Goal: Communication & Community: Answer question/provide support

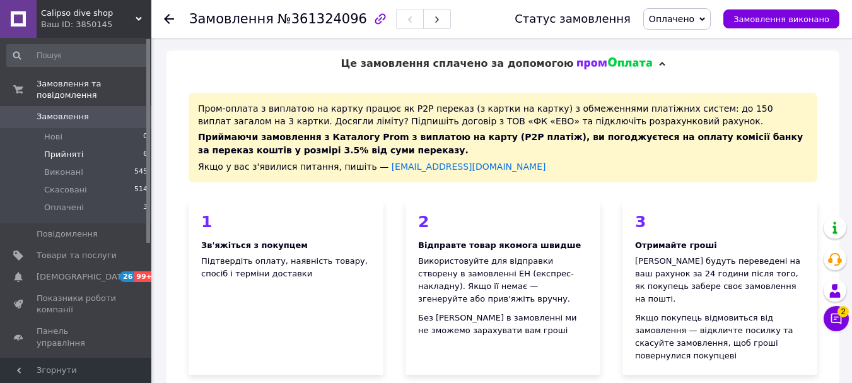
click at [57, 149] on span "Прийняті" at bounding box center [63, 154] width 39 height 11
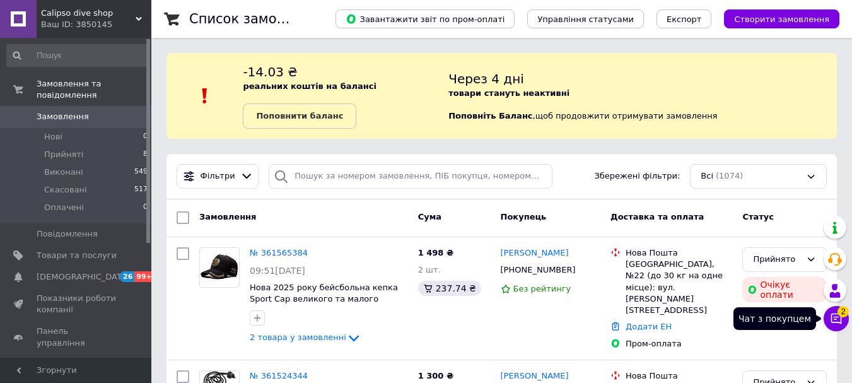
click at [839, 315] on icon at bounding box center [836, 318] width 13 height 13
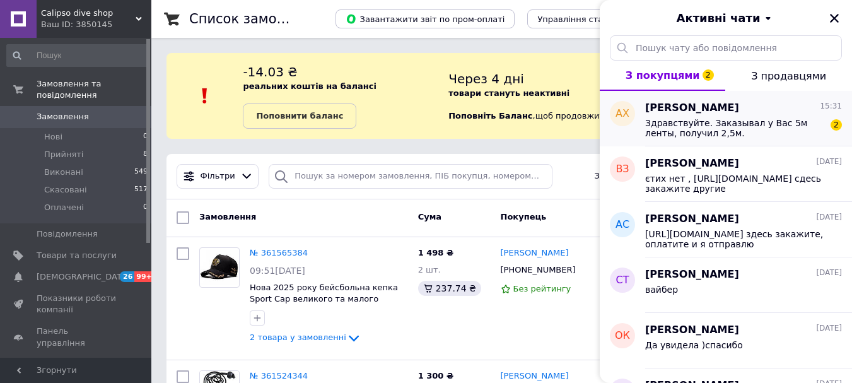
click at [709, 129] on span "Здравствуйте. Заказывал у Вас 5м ленты, получил 2,5м." at bounding box center [734, 128] width 179 height 20
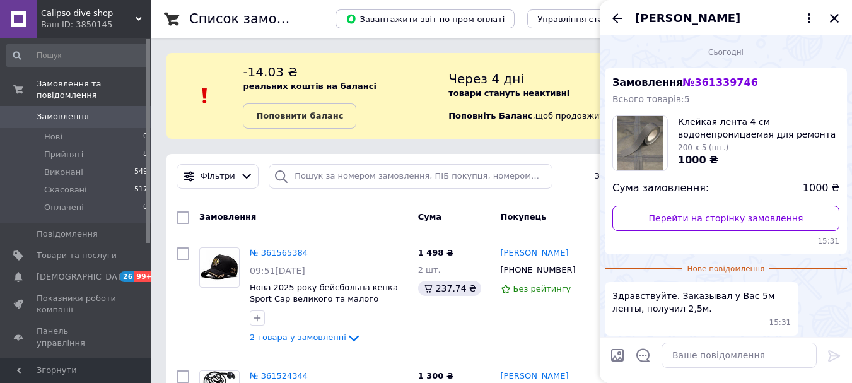
scroll to position [50, 0]
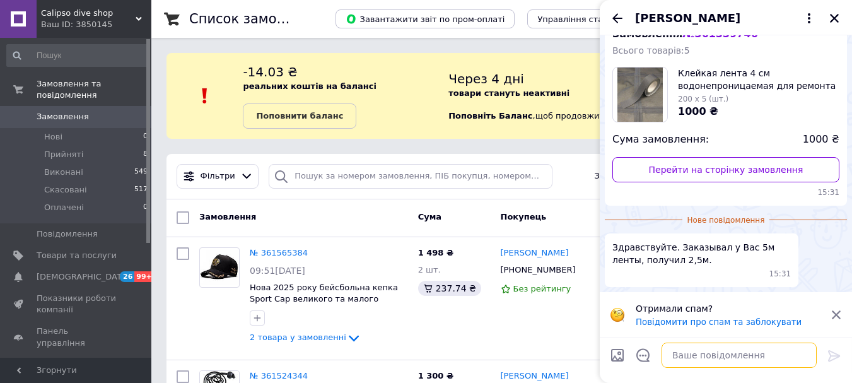
click at [672, 354] on textarea at bounding box center [739, 354] width 155 height 25
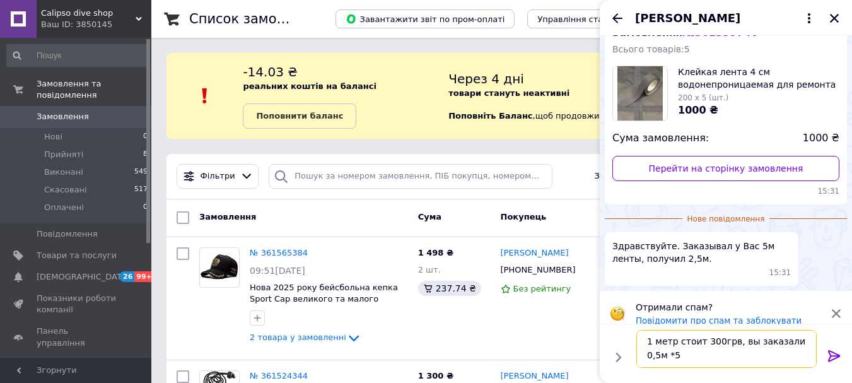
scroll to position [1, 0]
click at [802, 343] on textarea "1 метр стоит 300грв, вы заказали 0,5м *5 раз" at bounding box center [726, 349] width 180 height 38
click at [807, 341] on textarea "1 метр стоит 300грв, вы заказали 0,5м *5 раз" at bounding box center [726, 349] width 180 height 38
type textarea "1 метр стоит 300грв, вы заказали 0,5м (по 200грв)*5 раз"
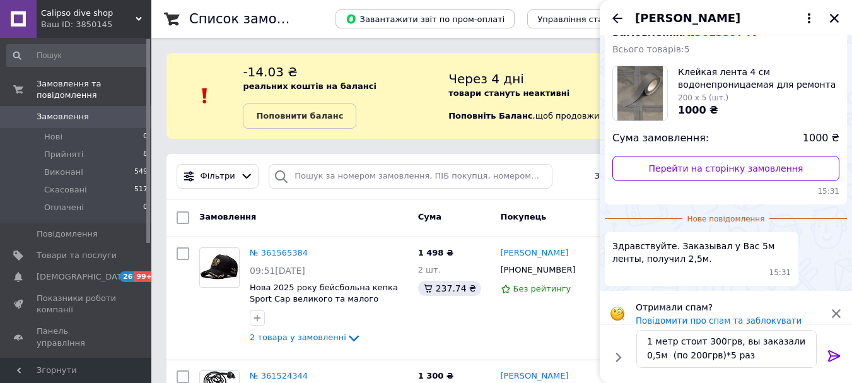
click at [833, 351] on icon at bounding box center [834, 355] width 15 height 15
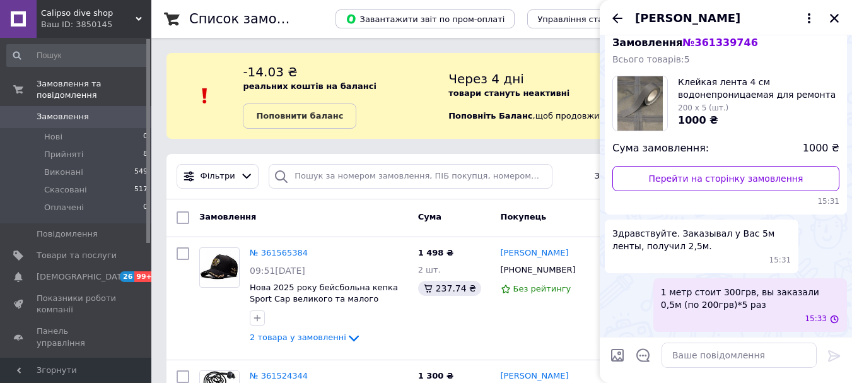
scroll to position [40, 0]
click at [643, 93] on img at bounding box center [639, 103] width 45 height 54
click at [681, 349] on textarea at bounding box center [739, 354] width 155 height 25
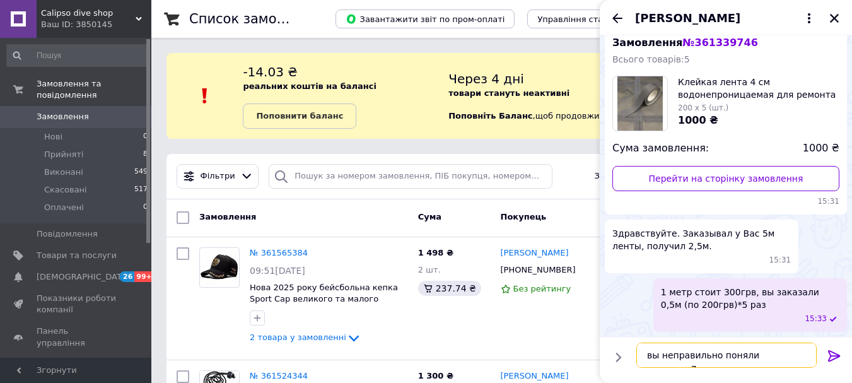
click at [788, 353] on textarea "вы неправильно поняли наверное7" at bounding box center [726, 354] width 180 height 25
type textarea "вы неправильно поняли наверное?"
click at [835, 356] on icon at bounding box center [834, 355] width 15 height 15
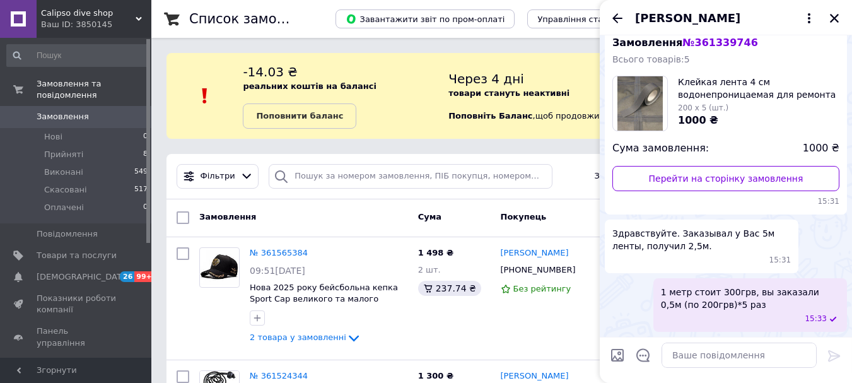
scroll to position [86, 0]
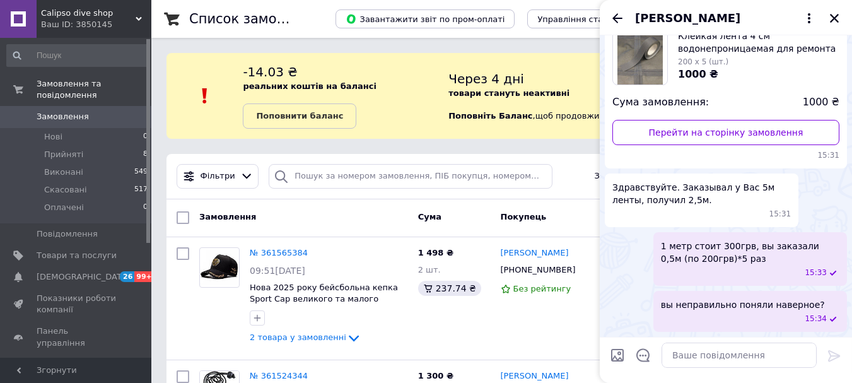
click at [645, 61] on img at bounding box center [639, 57] width 45 height 54
click at [688, 51] on span "Клейкая лента 4 см водонепроницаемая для ремонта неопреновых гидрокостюмов, гор…" at bounding box center [758, 42] width 161 height 25
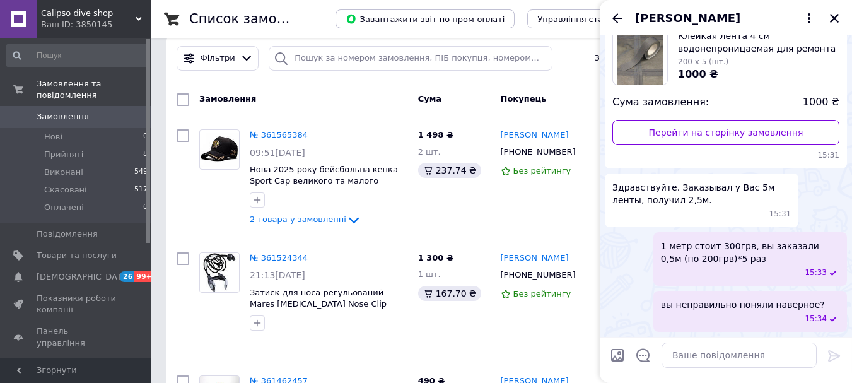
scroll to position [0, 0]
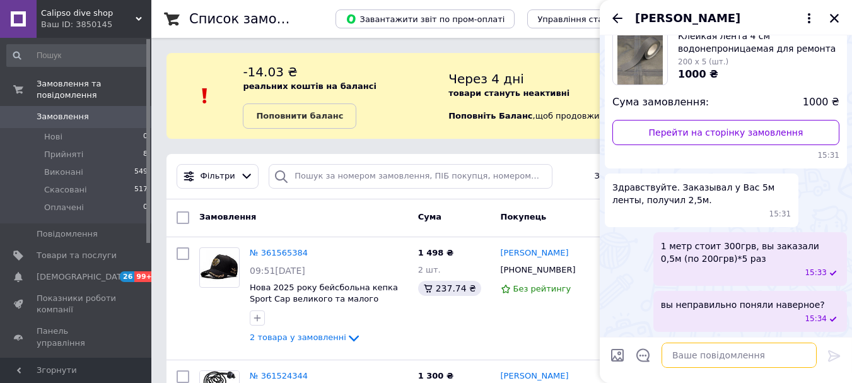
click at [698, 361] on textarea at bounding box center [739, 354] width 155 height 25
click at [677, 354] on textarea at bounding box center [739, 354] width 155 height 25
click at [676, 356] on textarea at bounding box center [739, 354] width 155 height 25
paste textarea "[URL][DOMAIN_NAME]"
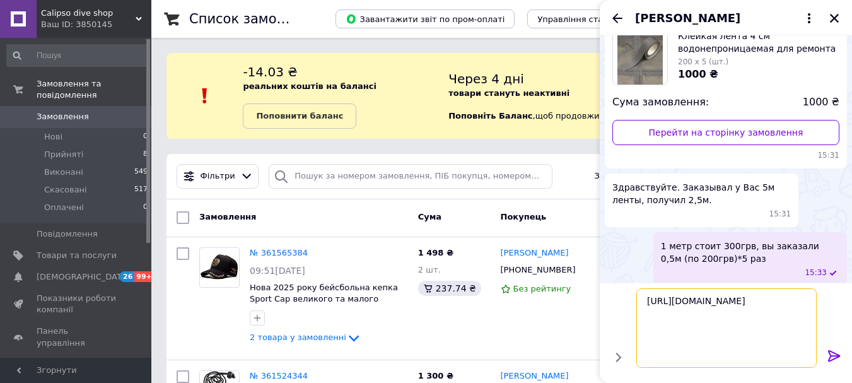
type textarea "[URL][DOMAIN_NAME]"
click at [829, 356] on icon at bounding box center [834, 355] width 15 height 15
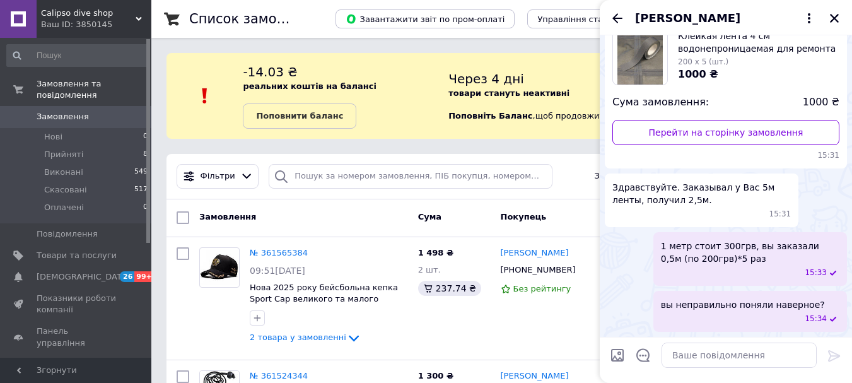
scroll to position [316, 0]
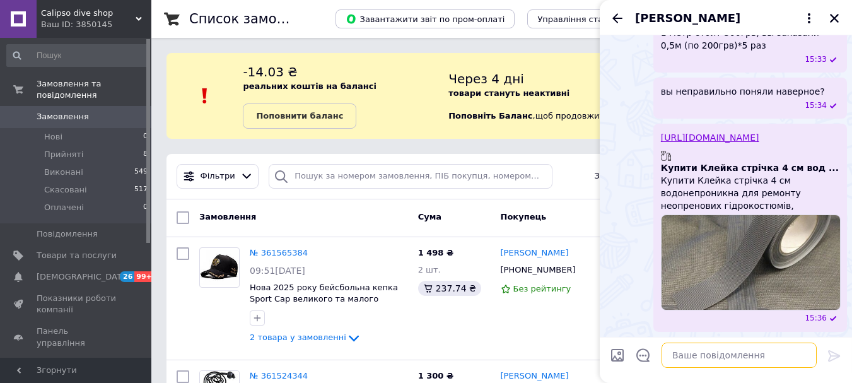
click at [686, 358] on textarea at bounding box center [739, 354] width 155 height 25
click at [679, 357] on textarea at bounding box center [739, 354] width 155 height 25
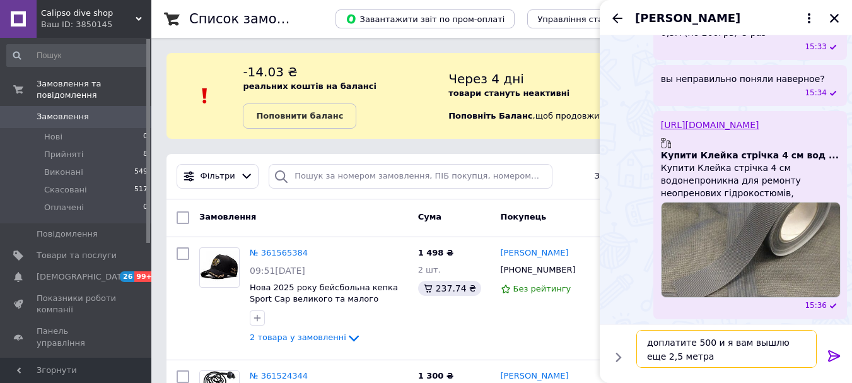
type textarea "доплатите 500 и я вам вышлю еще 2,5 метра"
click at [834, 353] on icon at bounding box center [834, 355] width 12 height 11
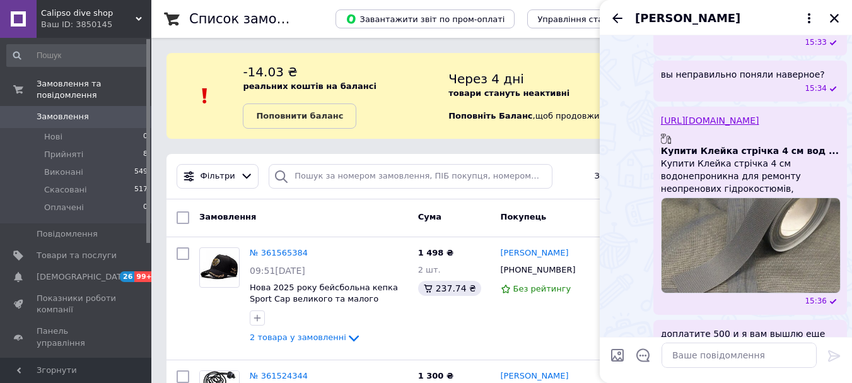
scroll to position [383, 0]
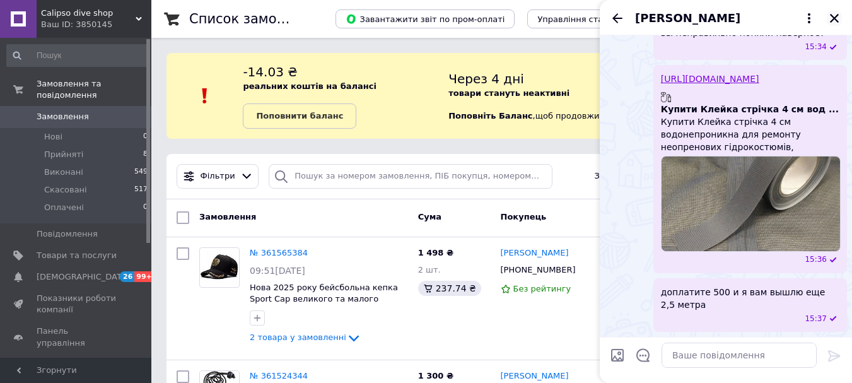
click at [831, 16] on icon "Закрити" at bounding box center [834, 18] width 9 height 9
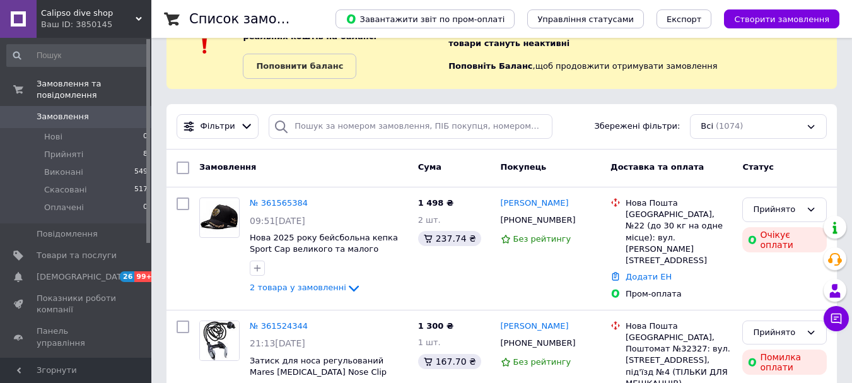
scroll to position [32, 0]
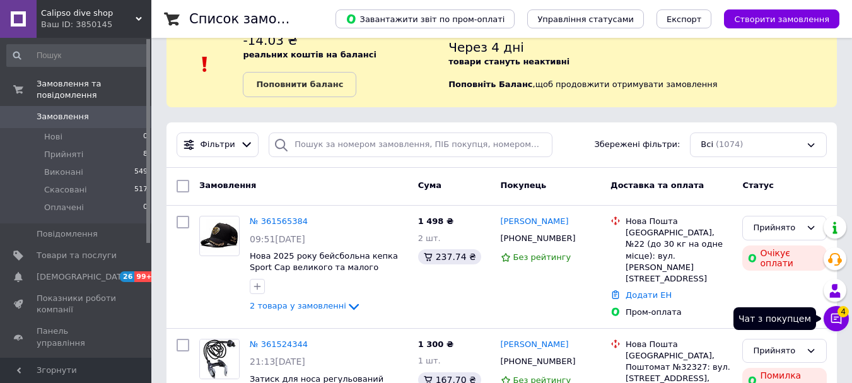
click at [836, 319] on icon at bounding box center [836, 318] width 11 height 11
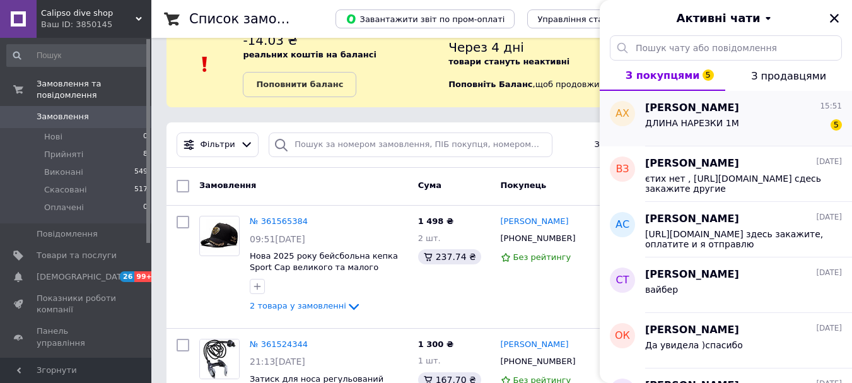
click at [703, 130] on div "ДЛИНА НАРЕЗКИ 1М" at bounding box center [692, 127] width 94 height 18
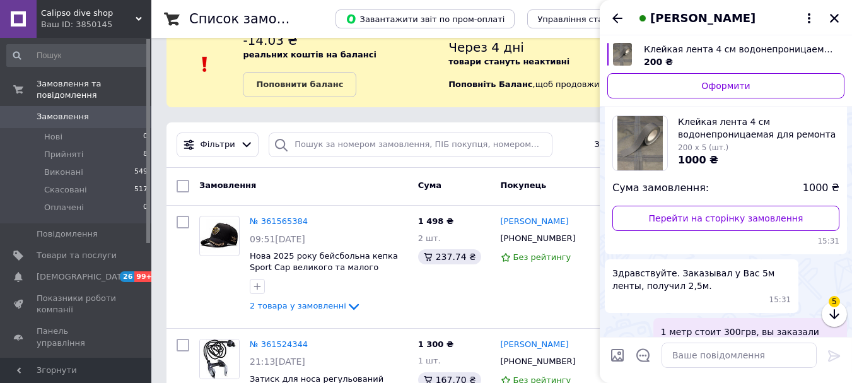
scroll to position [724, 0]
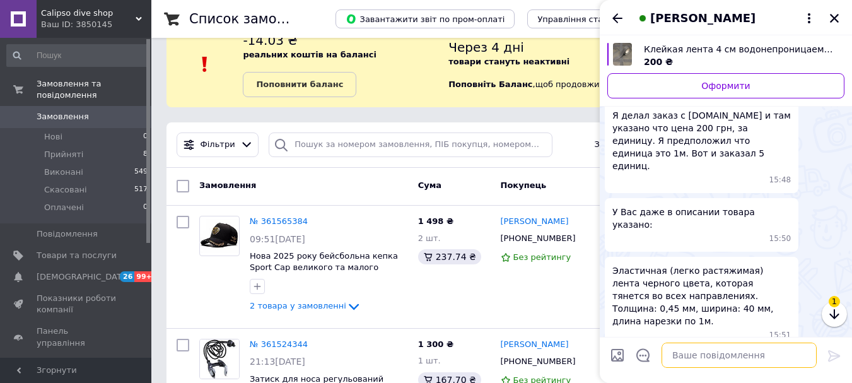
click at [668, 360] on textarea at bounding box center [739, 354] width 155 height 25
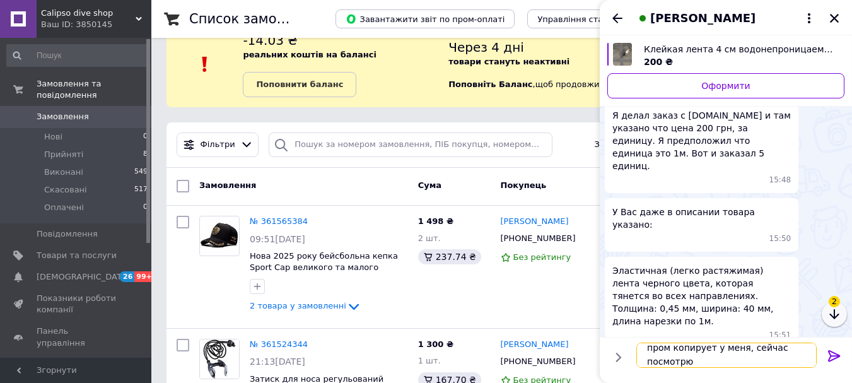
scroll to position [1, 0]
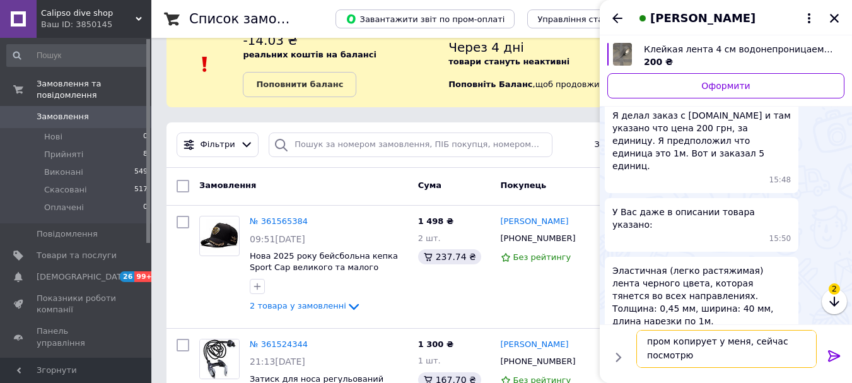
type textarea "пром копирует у меня, сейчас посмотрю"
click at [831, 349] on icon at bounding box center [834, 355] width 15 height 15
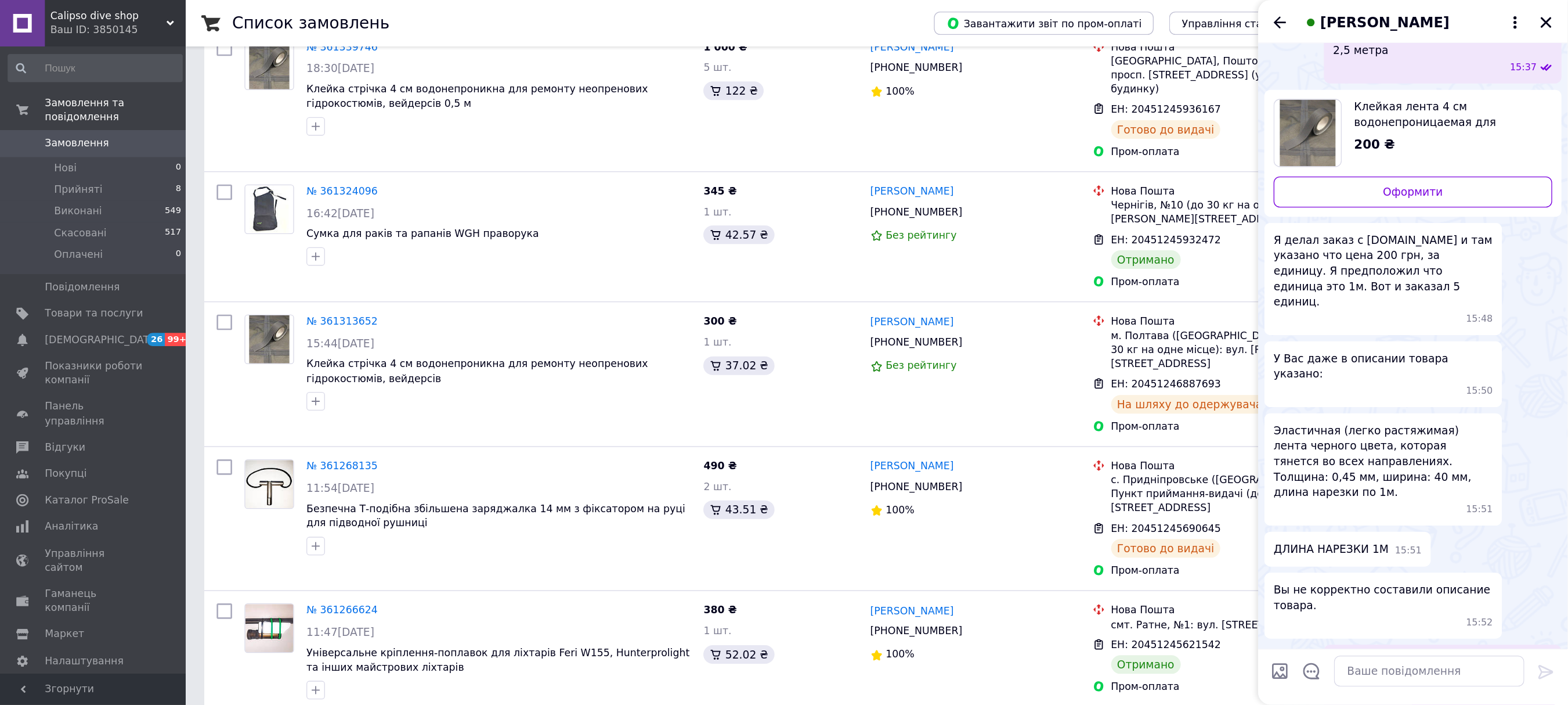
scroll to position [430, 0]
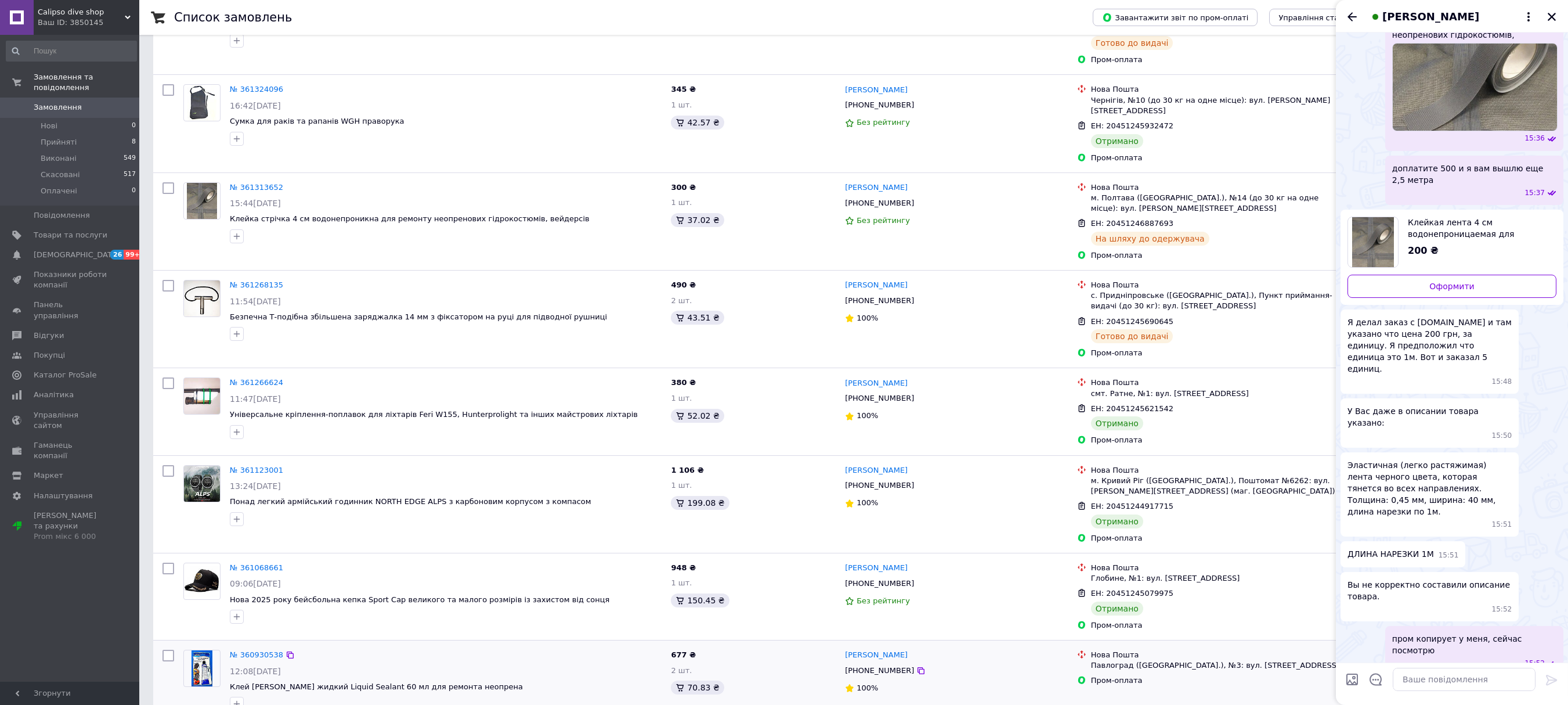
drag, startPoint x: 778, startPoint y: 1, endPoint x: 448, endPoint y: 653, distance: 730.8
click at [448, 352] on div "№ 360930538" at bounding box center [446, 655] width 434 height 14
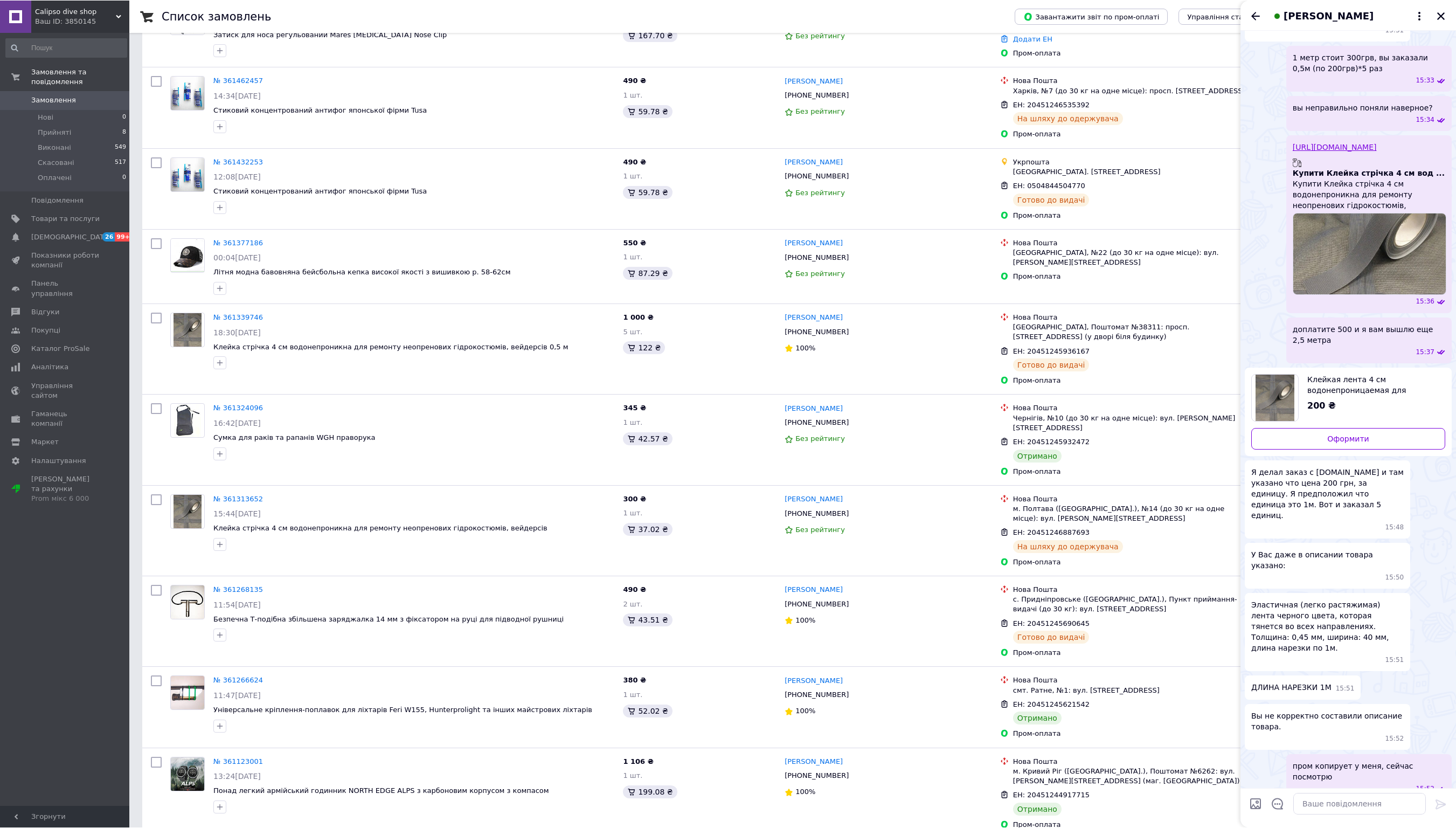
scroll to position [226, 0]
click at [736, 7] on div "[PERSON_NAME]" at bounding box center [1348, 15] width 215 height 30
click at [736, 12] on icon "Закрити" at bounding box center [1441, 15] width 9 height 9
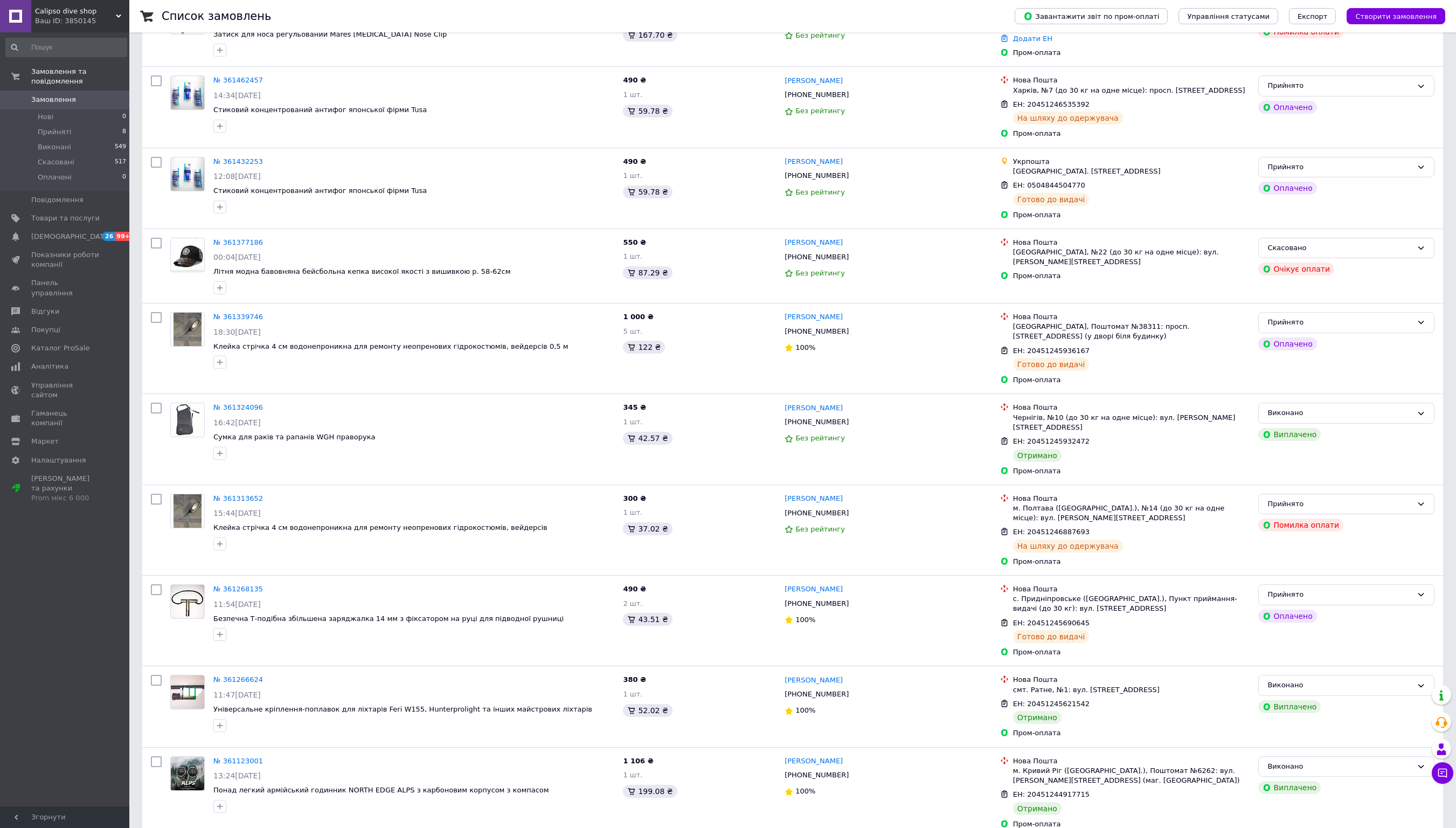
scroll to position [227, 0]
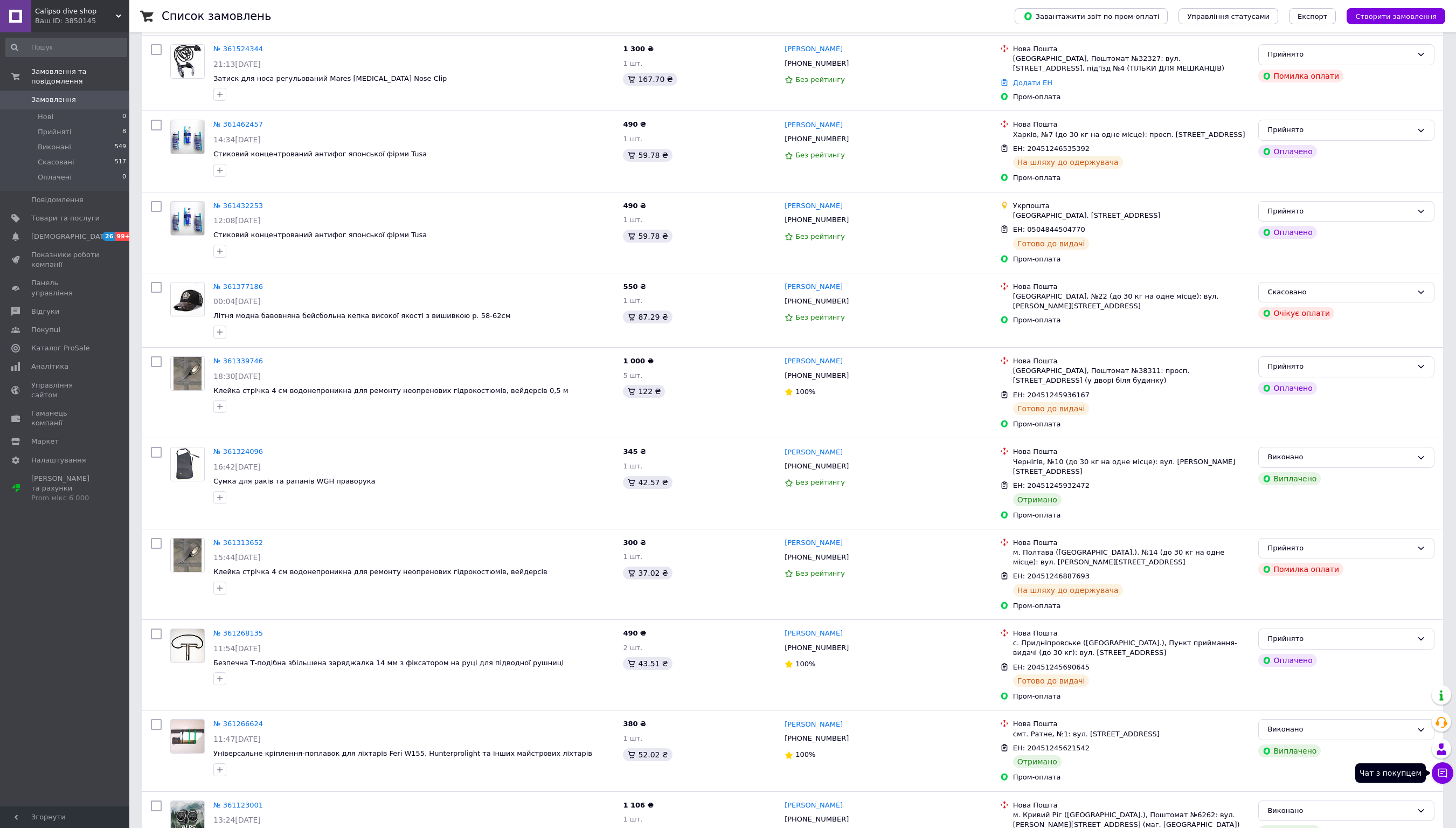
click at [736, 326] on icon at bounding box center [1442, 772] width 11 height 11
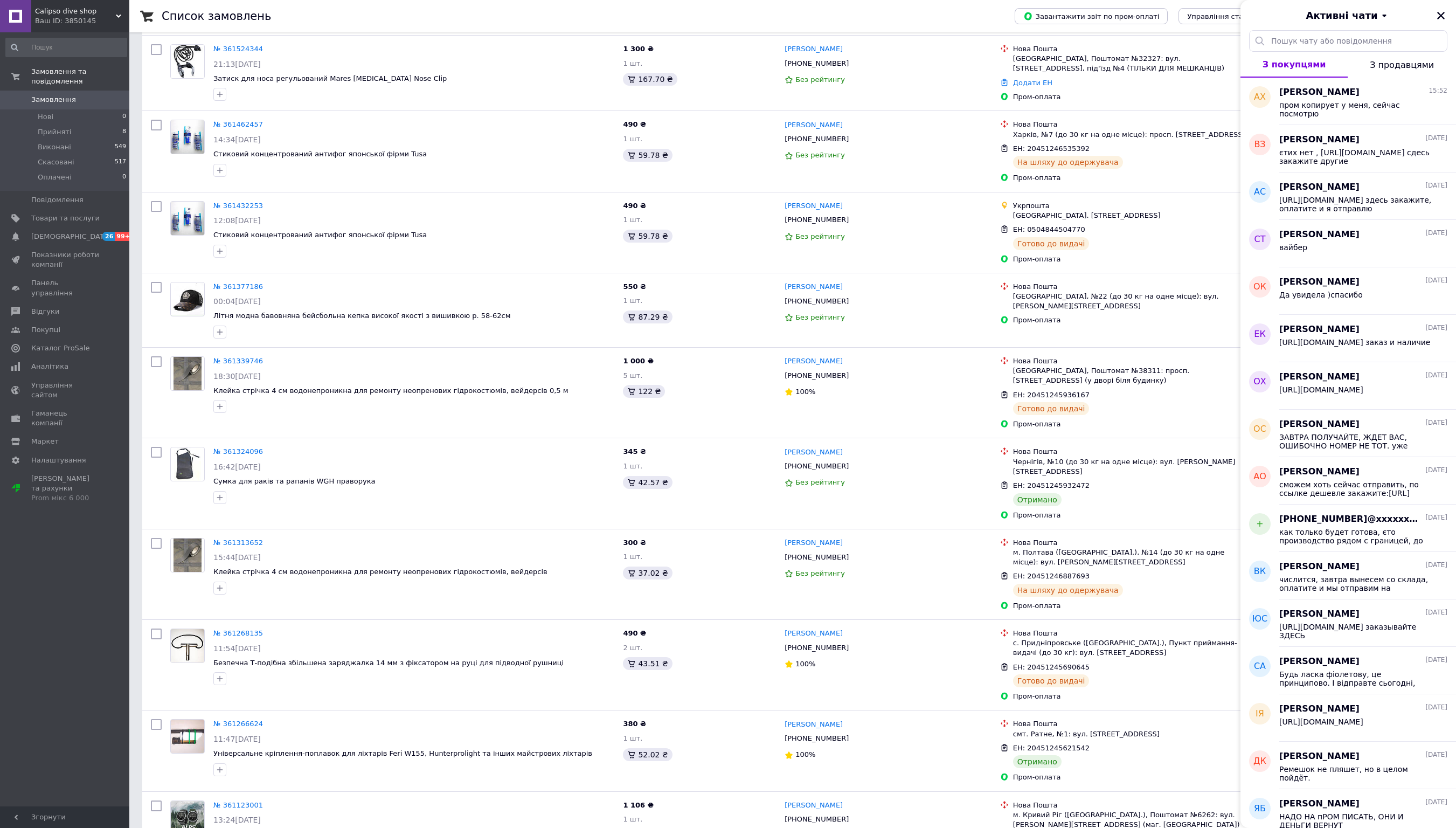
click at [44, 326] on div "Замовлення та повідомлення Замовлення 0 Нові 0 Прийняті 8 Виконані 549 Скасован…" at bounding box center [66, 421] width 132 height 778
click at [736, 12] on icon "Закрити" at bounding box center [1441, 15] width 9 height 9
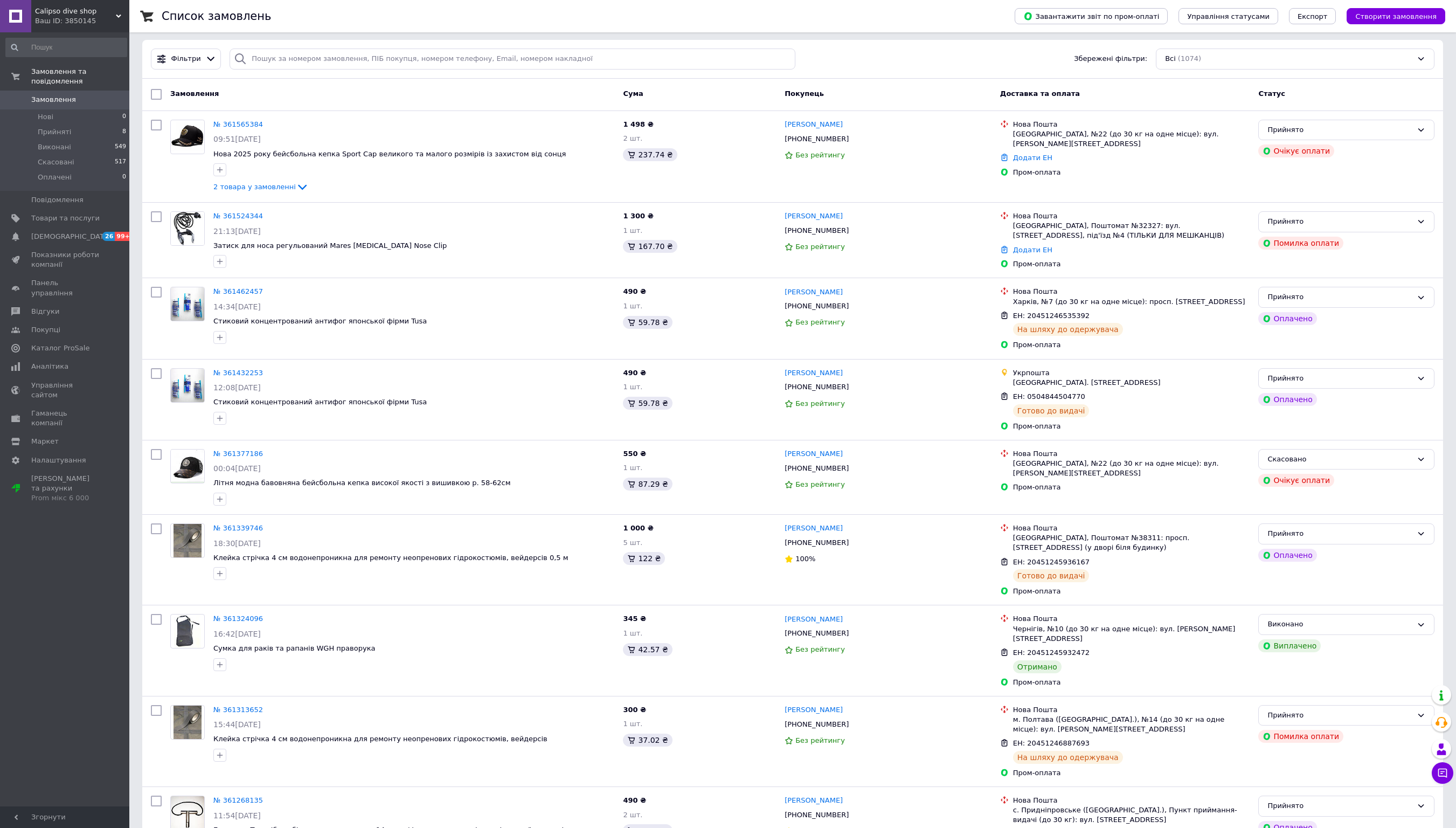
scroll to position [0, 0]
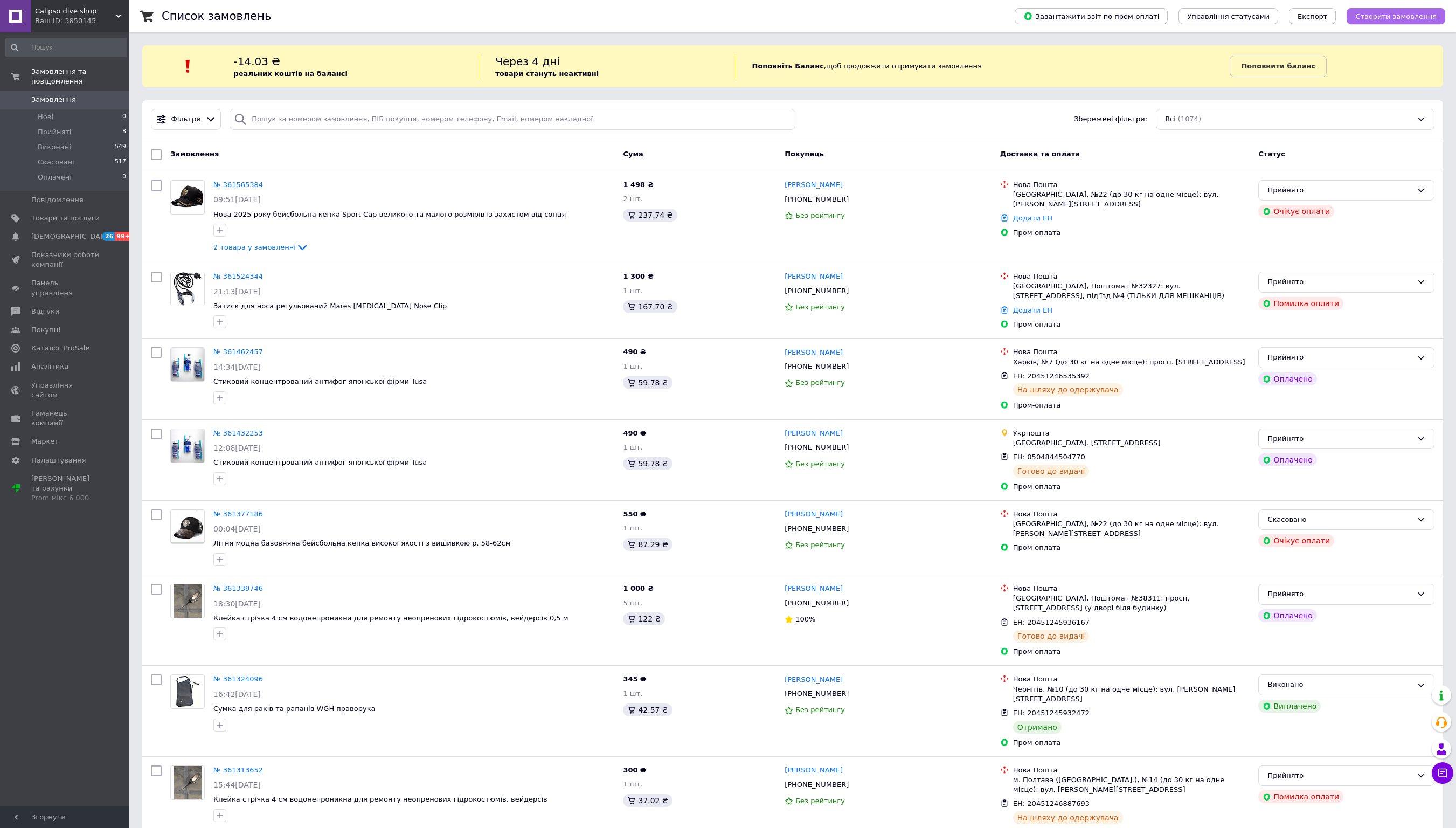
click at [736, 13] on span "Створити замовлення" at bounding box center [1395, 16] width 81 height 8
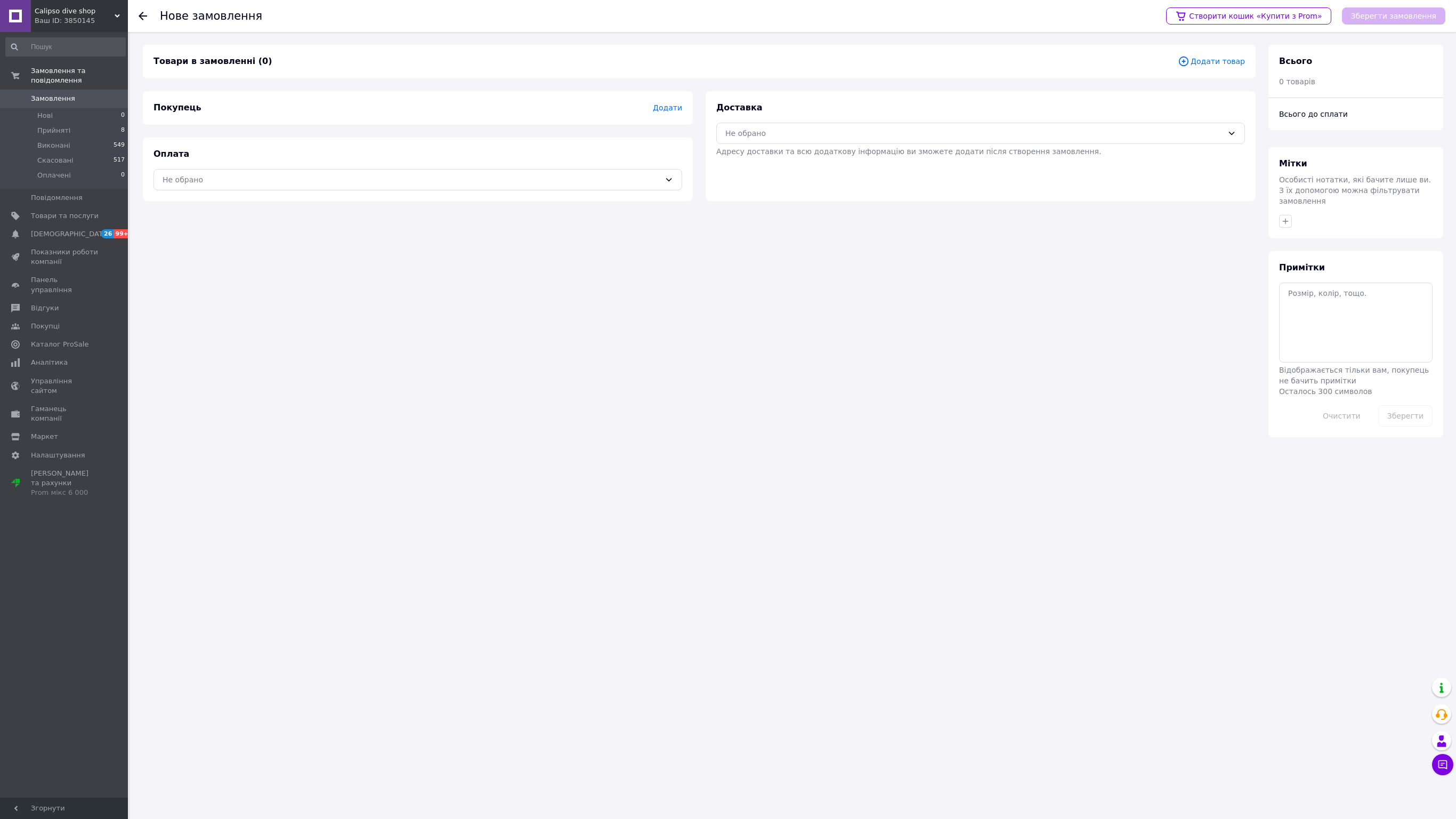
click at [46, 323] on div "Замовлення та повідомлення Замовлення 0 Нові 0 Прийняті 8 Виконані 549 Скасован…" at bounding box center [65, 417] width 131 height 769
click at [728, 9] on div "Зберегти замовлення" at bounding box center [1393, 16] width 103 height 17
click at [76, 323] on div "Замовлення та повідомлення Замовлення 0 Нові 0 Прийняті 8 Виконані 549 Скасован…" at bounding box center [65, 417] width 131 height 769
click at [139, 15] on icon at bounding box center [143, 16] width 8 height 8
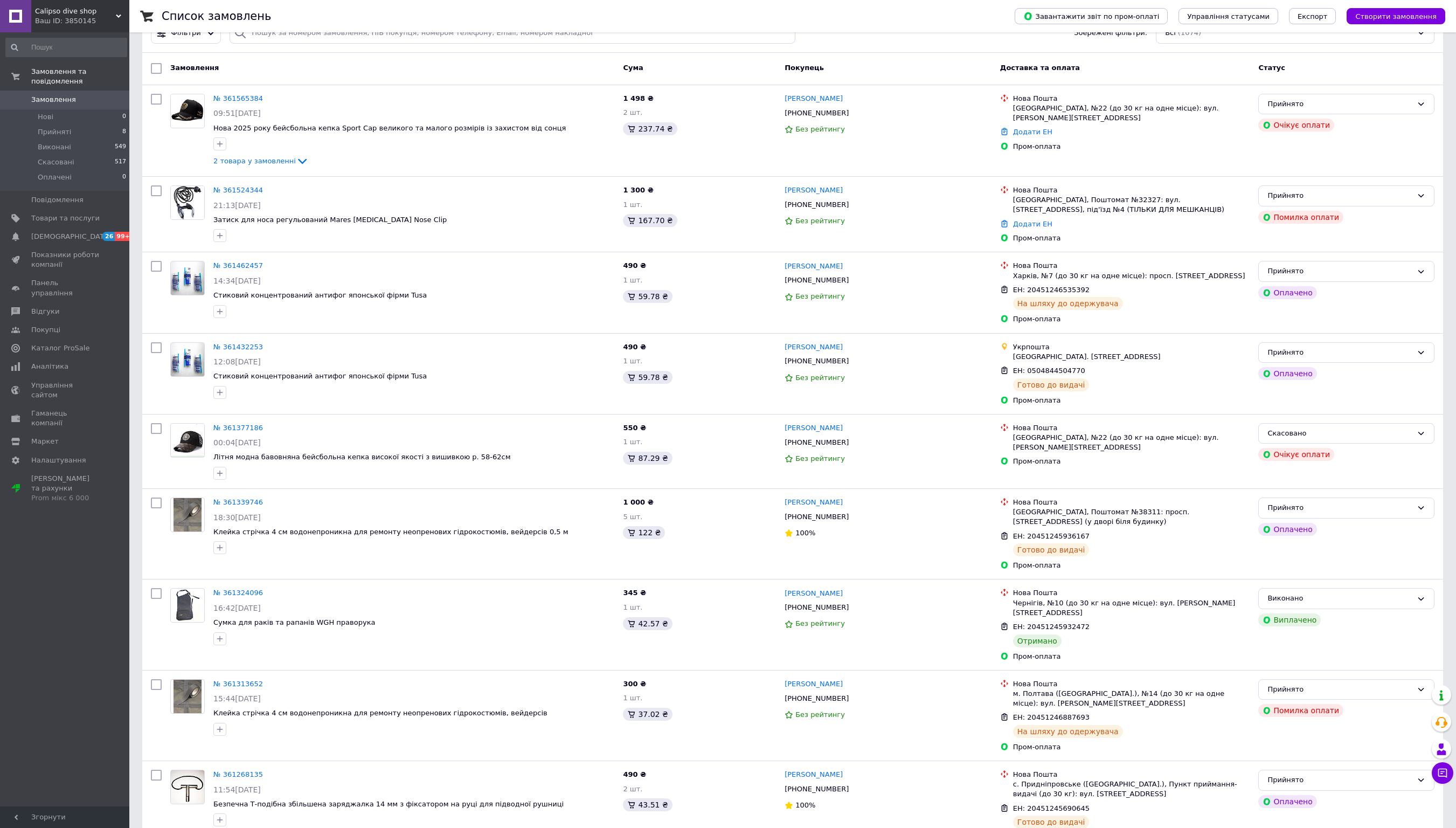
scroll to position [230, 0]
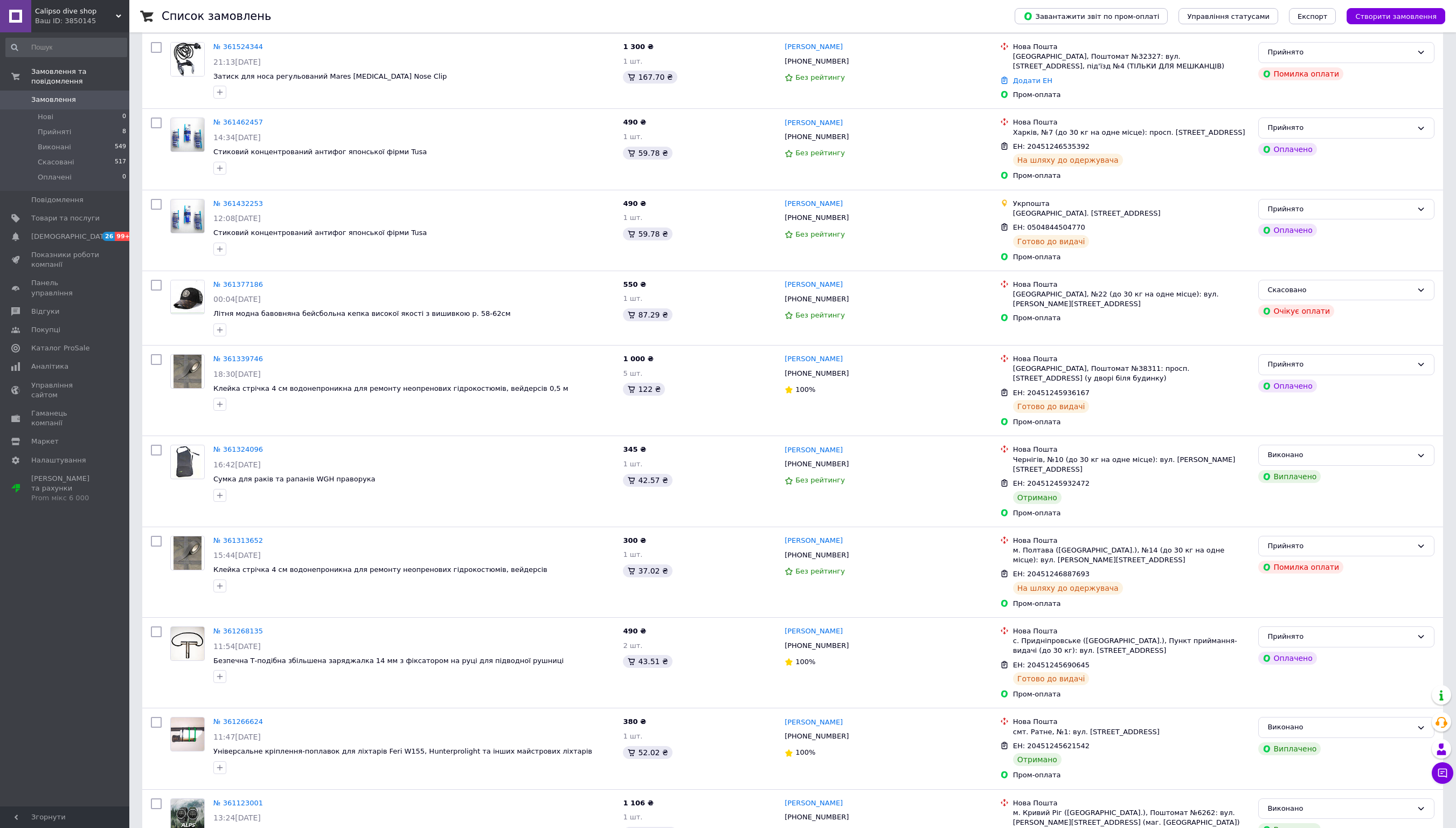
click at [9, 326] on div "Замовлення та повідомлення Замовлення 0 Нові 0 Прийняті 8 Виконані 549 Скасован…" at bounding box center [66, 421] width 132 height 778
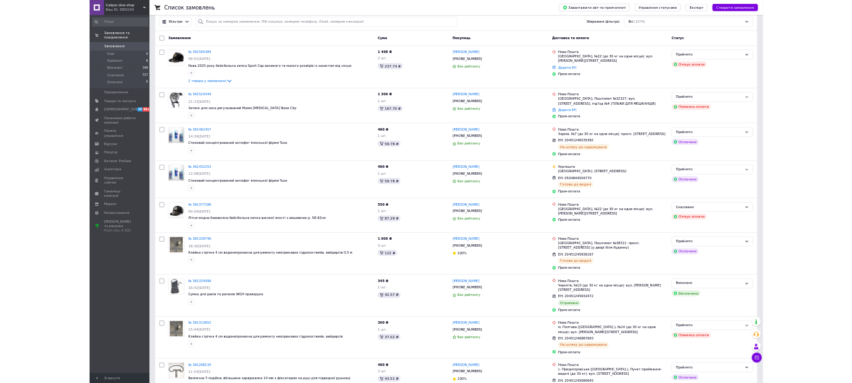
scroll to position [0, 0]
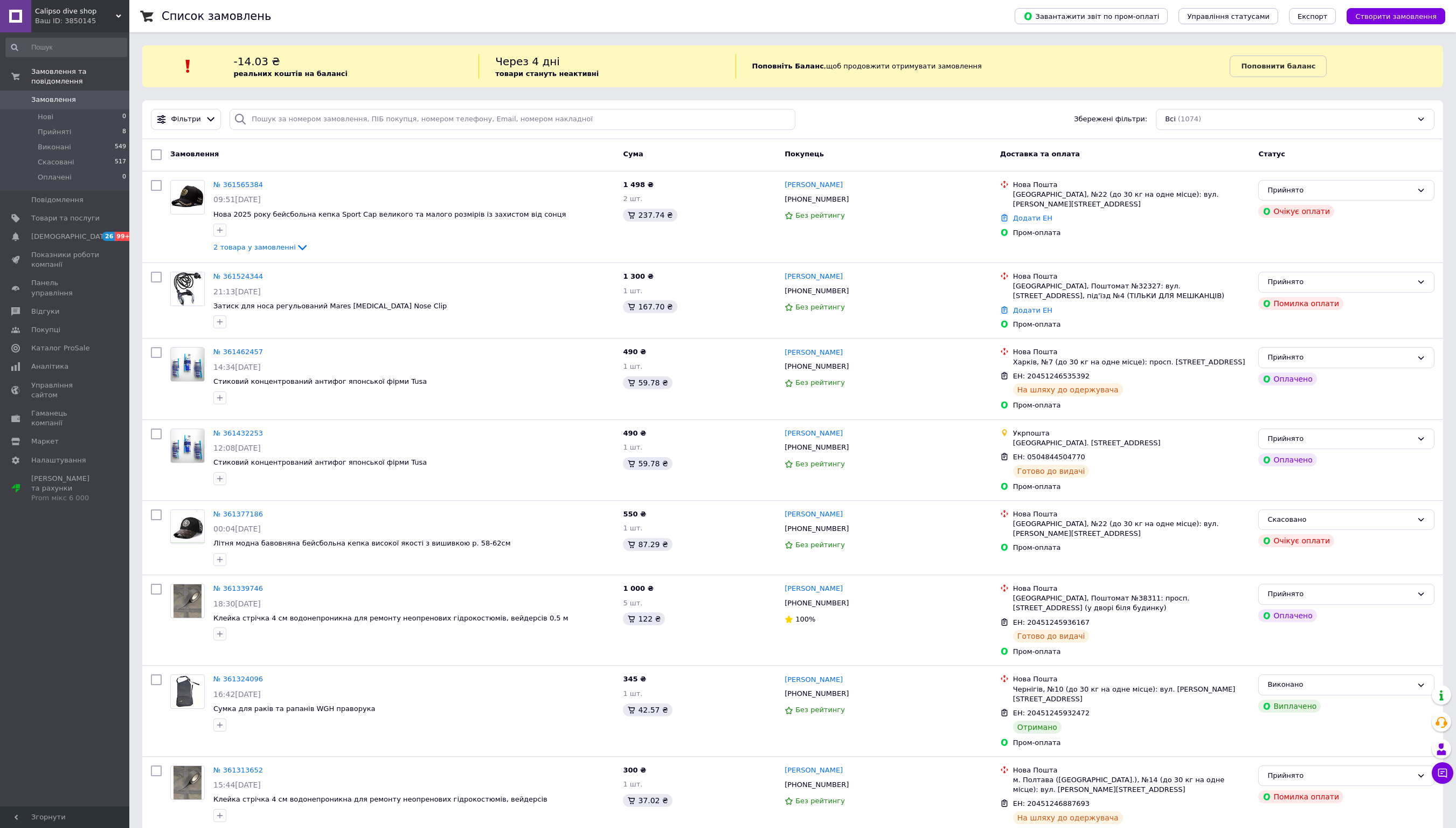
click at [66, 95] on span "Замовлення" at bounding box center [54, 99] width 44 height 9
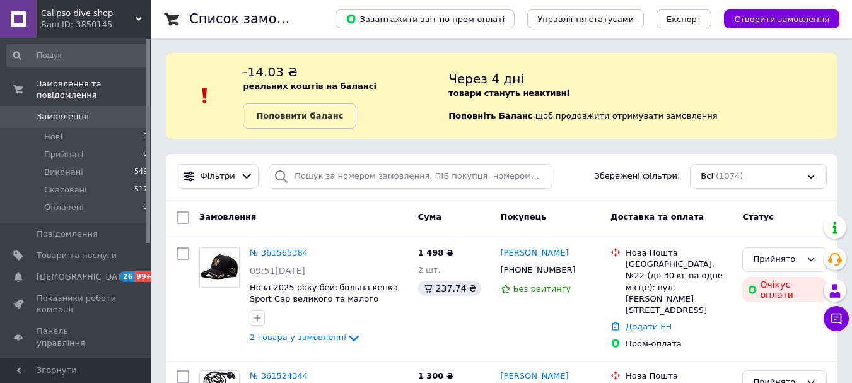
drag, startPoint x: 1699, startPoint y: 1, endPoint x: 578, endPoint y: 173, distance: 1134.5
click at [578, 173] on div "Фільтри Збережені фільтри: Всі (1074)" at bounding box center [502, 176] width 660 height 25
click at [835, 322] on icon at bounding box center [836, 318] width 11 height 11
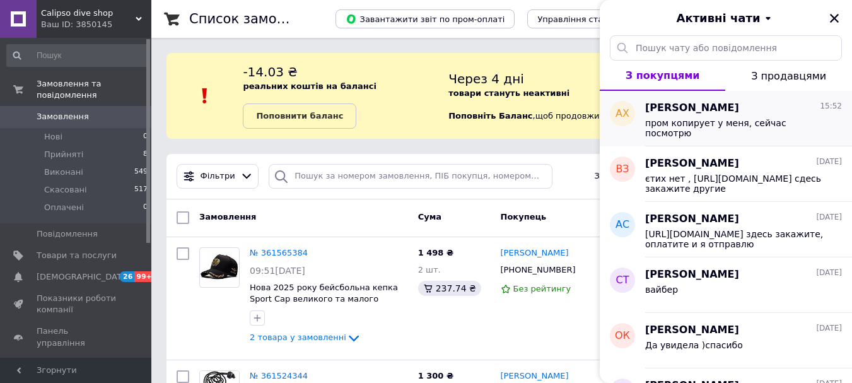
click at [734, 124] on span "пром копирует у меня, сейчас посмотрю" at bounding box center [734, 128] width 179 height 20
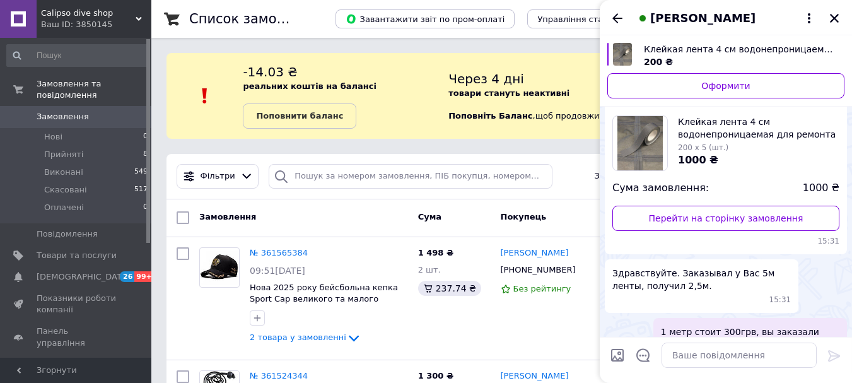
scroll to position [843, 0]
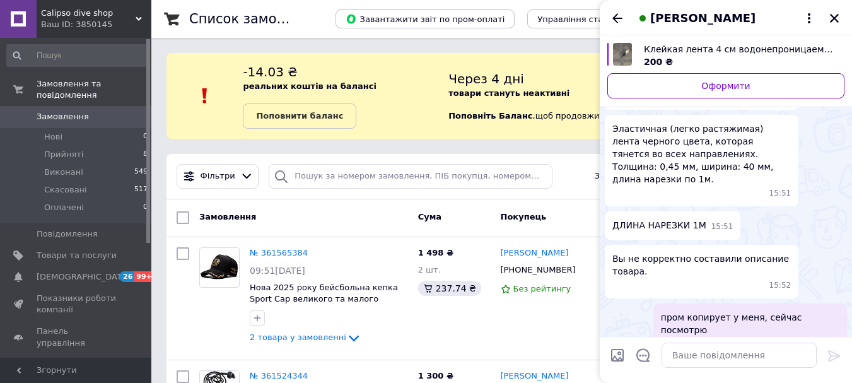
click at [619, 353] on input "Завантажити файли" at bounding box center [617, 355] width 15 height 15
type input "C:\fakepath\1.png"
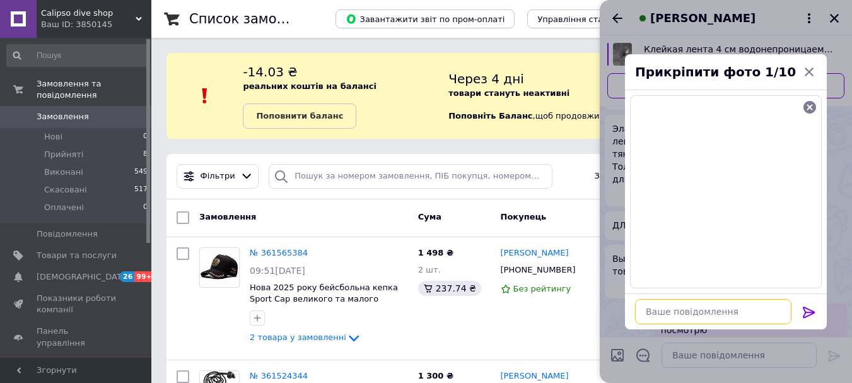
click at [700, 315] on textarea at bounding box center [713, 311] width 156 height 25
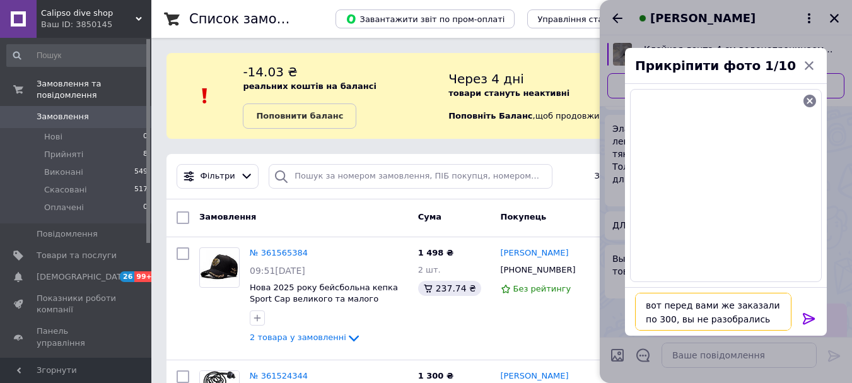
type textarea "вот перед вами же заказали по 300, вы не разобрались"
click at [813, 320] on icon at bounding box center [809, 318] width 15 height 15
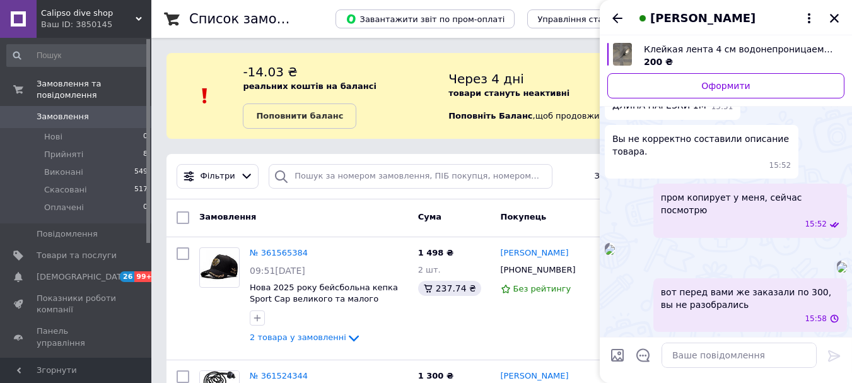
scroll to position [1038, 0]
click at [615, 245] on img at bounding box center [610, 250] width 10 height 10
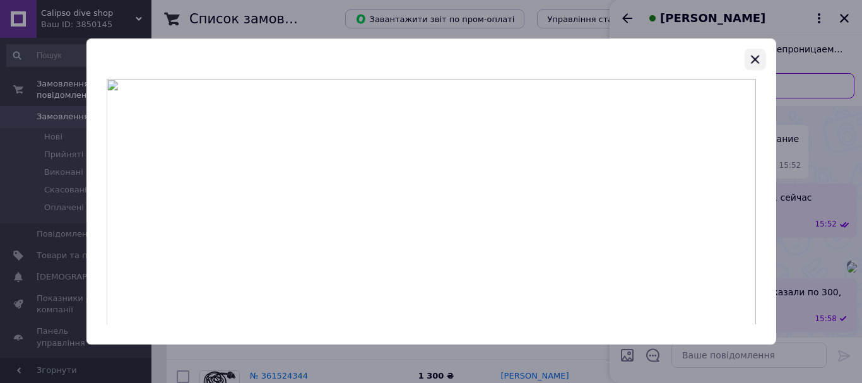
click at [755, 55] on icon "button" at bounding box center [754, 59] width 15 height 15
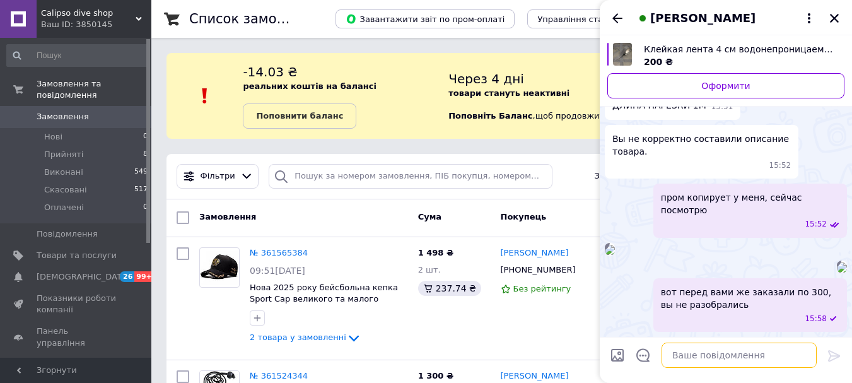
click at [674, 346] on textarea at bounding box center [739, 354] width 155 height 25
type textarea "0,5 метра ввел по просьбе клиентов"
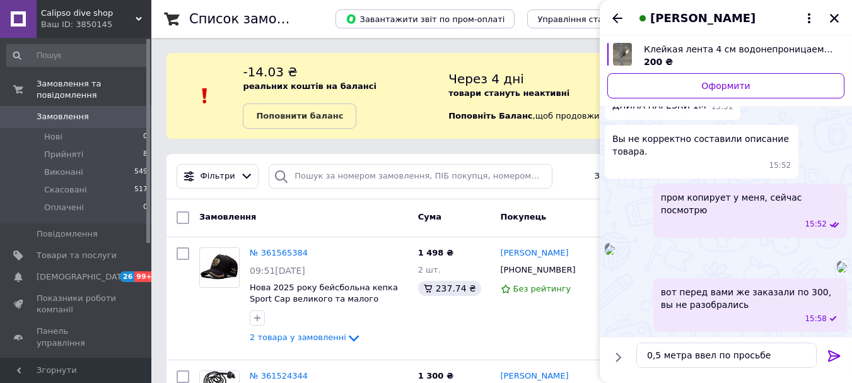
click at [833, 351] on icon at bounding box center [834, 355] width 15 height 15
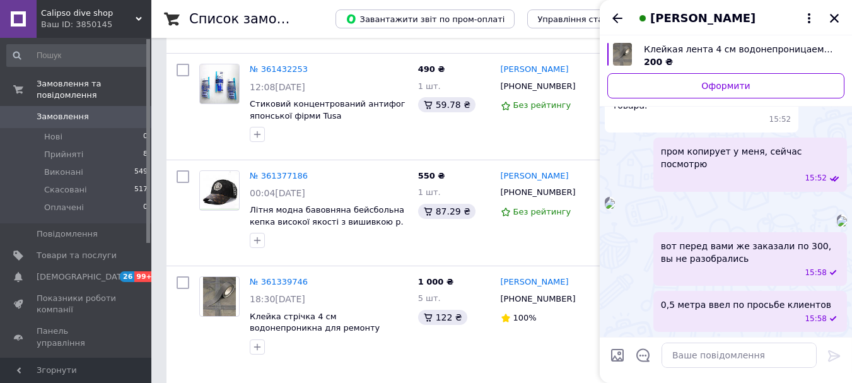
scroll to position [584, 0]
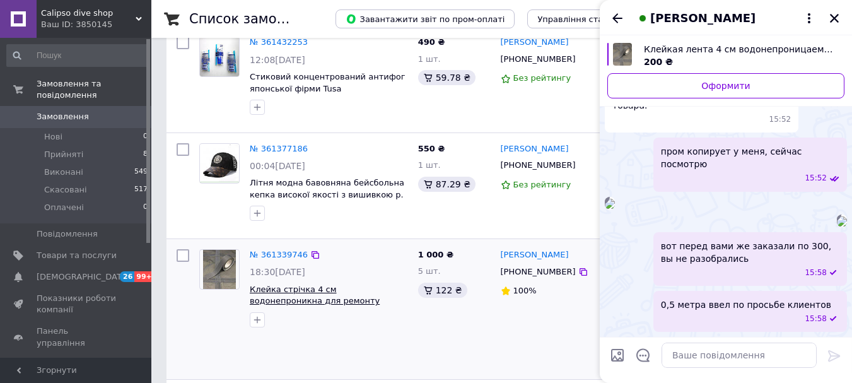
click at [319, 284] on span "Клейка стрічка 4 см водонепроникна для ремонту неопренових гідрокостюмів, вейде…" at bounding box center [315, 306] width 130 height 45
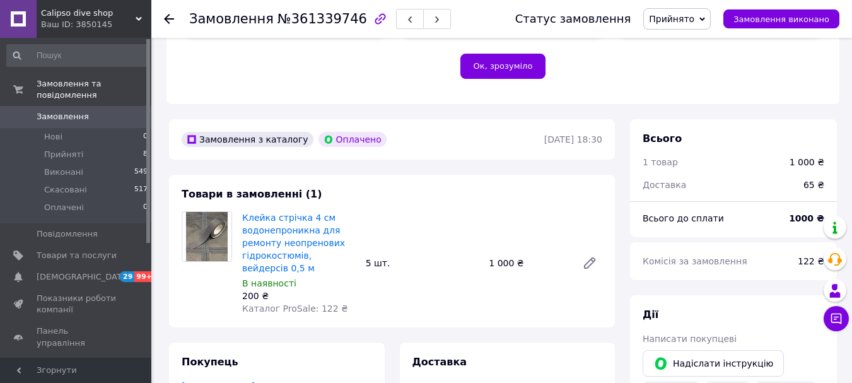
scroll to position [349, 0]
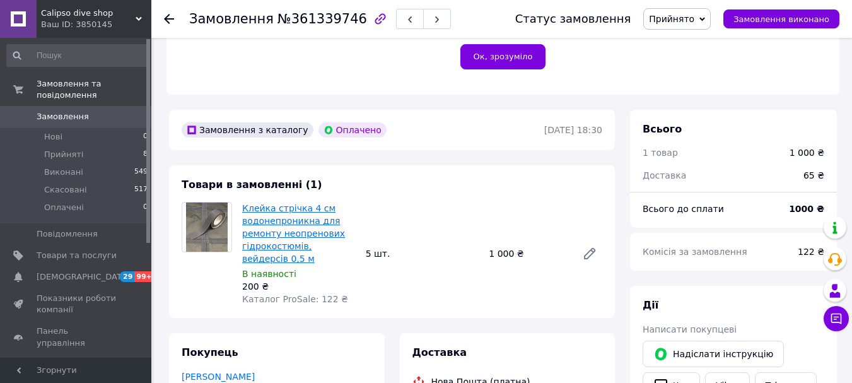
click at [300, 221] on link "Клейка стрічка 4 см водонепроникна для ремонту неопренових гідрокостюмів, вейде…" at bounding box center [293, 233] width 103 height 61
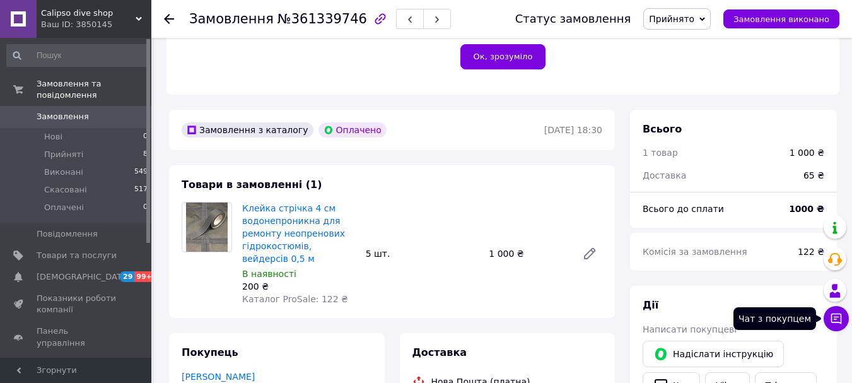
click at [838, 319] on icon at bounding box center [836, 318] width 13 height 13
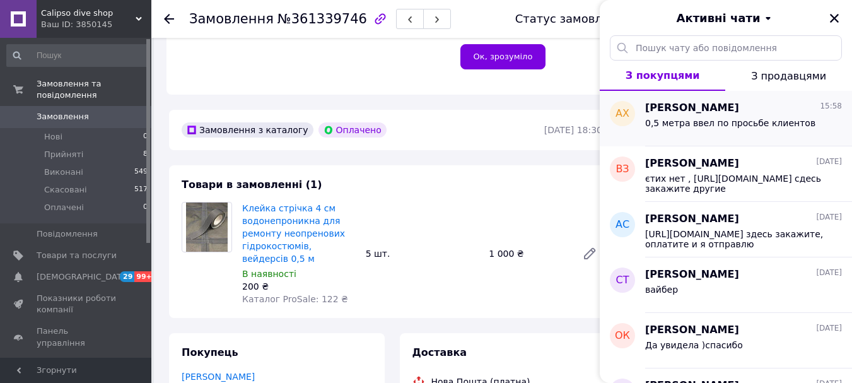
click at [734, 121] on span "0,5 метра ввел по просьбе клиентов" at bounding box center [730, 123] width 170 height 10
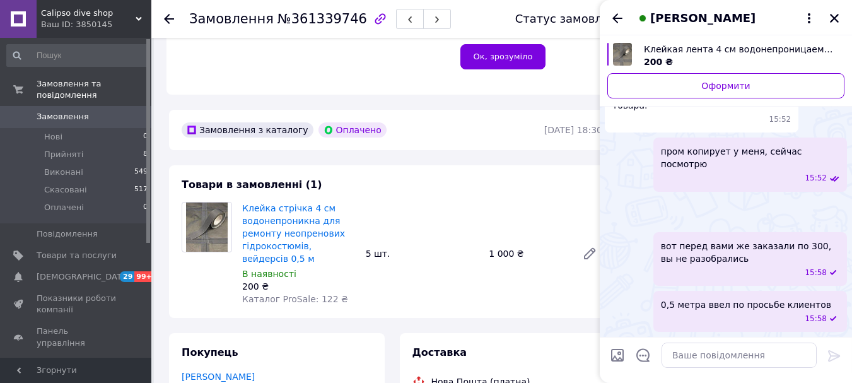
scroll to position [1084, 0]
click at [620, 353] on input "Завантажити файли" at bounding box center [617, 355] width 15 height 15
type input "C:\fakepath\2.png"
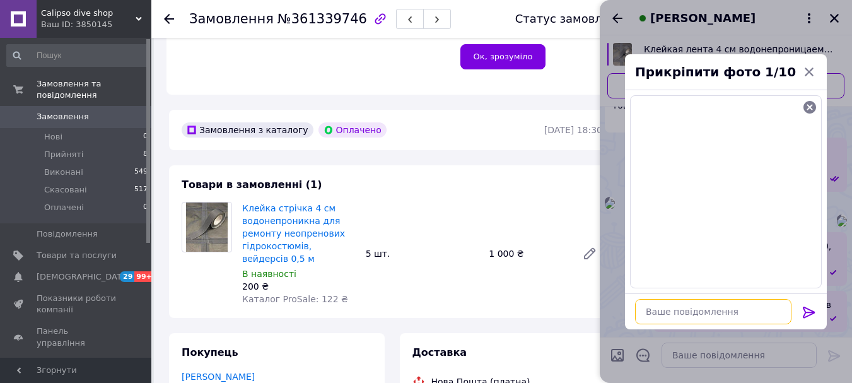
click at [706, 312] on textarea at bounding box center [713, 311] width 156 height 25
type textarea "вот ваш"
click at [810, 308] on icon at bounding box center [809, 312] width 15 height 15
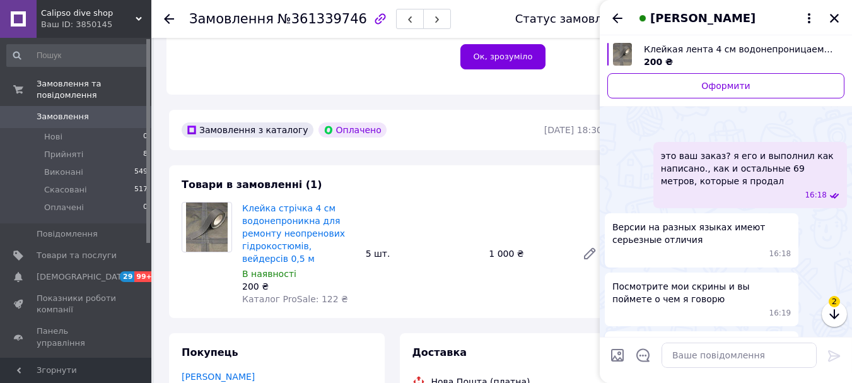
scroll to position [1881, 0]
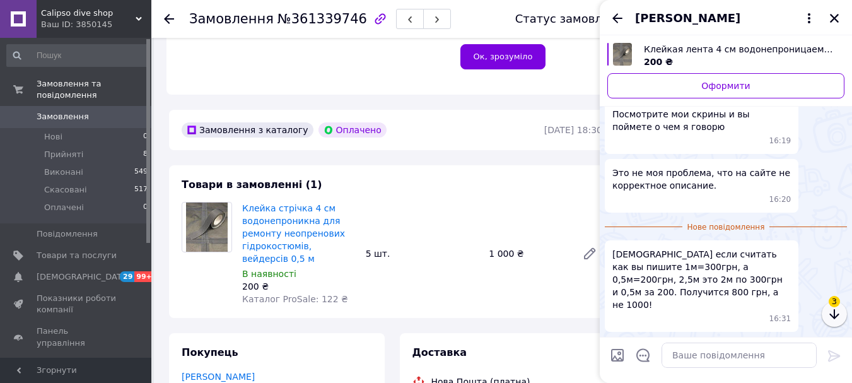
click at [831, 307] on icon "button" at bounding box center [834, 314] width 15 height 15
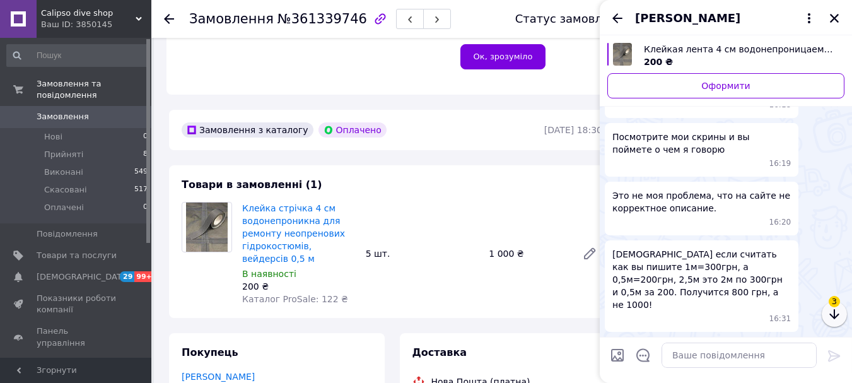
scroll to position [1446, 0]
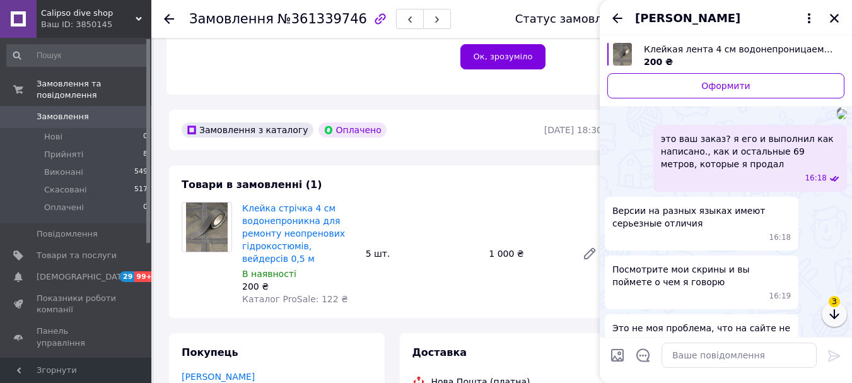
click at [835, 315] on icon "button" at bounding box center [833, 314] width 9 height 10
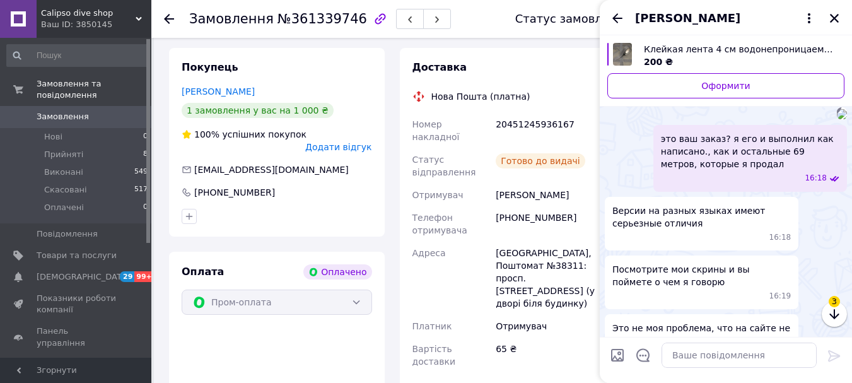
scroll to position [641, 0]
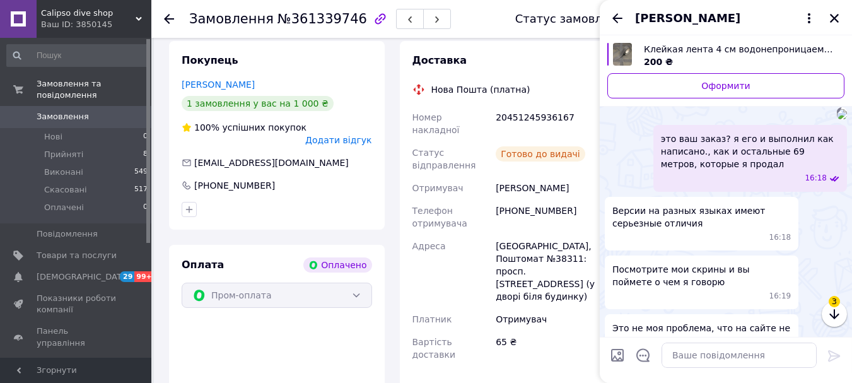
click at [834, 296] on span "3" at bounding box center [834, 301] width 11 height 11
click at [837, 319] on icon "button" at bounding box center [834, 314] width 15 height 15
click at [833, 312] on icon "button" at bounding box center [834, 314] width 15 height 15
click at [831, 308] on icon "button" at bounding box center [834, 314] width 15 height 15
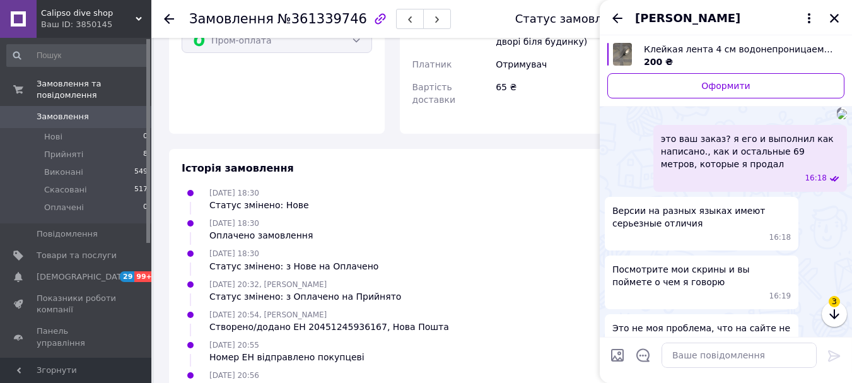
scroll to position [928, 0]
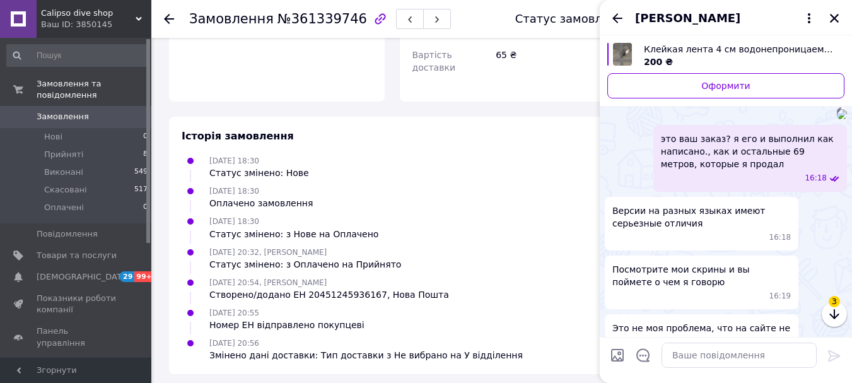
click at [833, 305] on span "3" at bounding box center [834, 301] width 11 height 11
click at [832, 315] on icon "button" at bounding box center [834, 314] width 15 height 15
click at [833, 304] on span "3" at bounding box center [834, 301] width 11 height 11
click at [834, 315] on icon "button" at bounding box center [833, 314] width 9 height 10
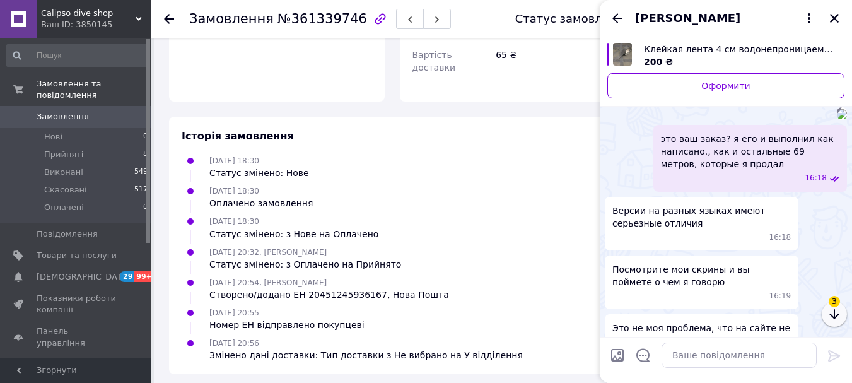
click at [834, 315] on icon "button" at bounding box center [833, 314] width 9 height 10
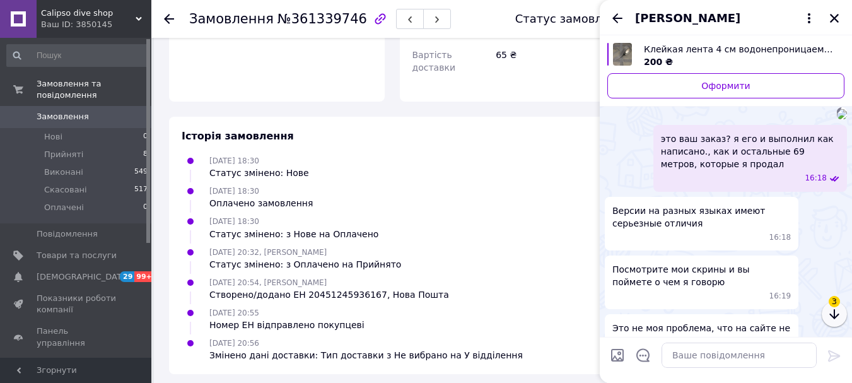
click at [834, 315] on icon "button" at bounding box center [833, 314] width 9 height 10
click at [833, 302] on span "3" at bounding box center [834, 301] width 11 height 11
click at [761, 364] on textarea at bounding box center [739, 354] width 155 height 25
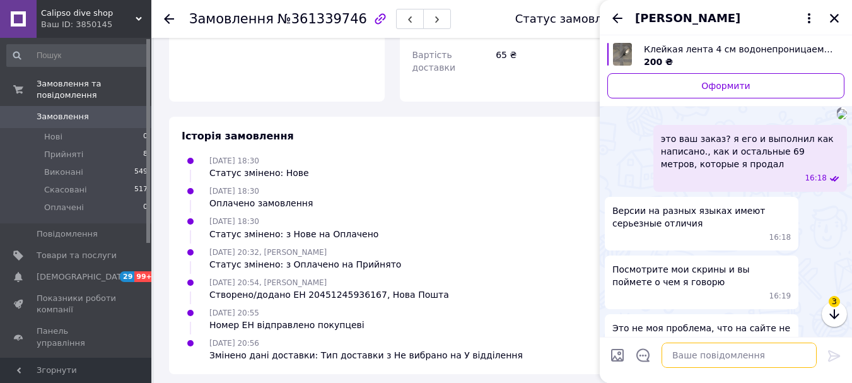
click at [705, 356] on textarea at bounding box center [739, 354] width 155 height 25
click at [828, 312] on icon "button" at bounding box center [834, 314] width 15 height 15
click at [834, 318] on icon "button" at bounding box center [833, 314] width 9 height 10
click at [836, 302] on span "1" at bounding box center [834, 301] width 11 height 11
click at [838, 317] on icon "button" at bounding box center [834, 314] width 15 height 15
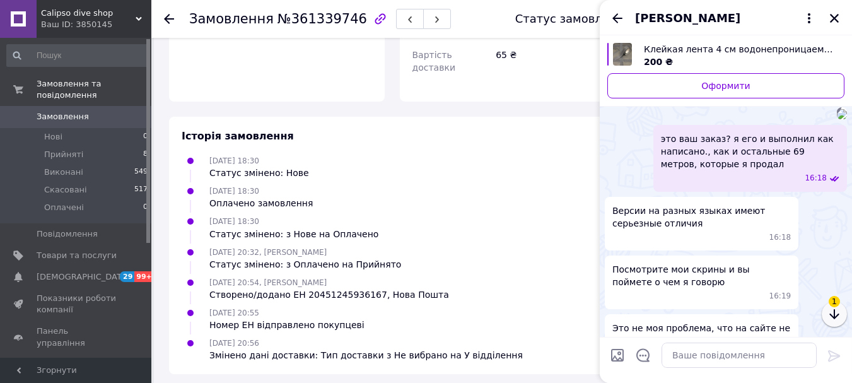
click at [838, 317] on icon "button" at bounding box center [834, 314] width 15 height 15
click at [833, 312] on icon "button" at bounding box center [834, 314] width 15 height 15
click at [833, 302] on span "1" at bounding box center [834, 301] width 11 height 11
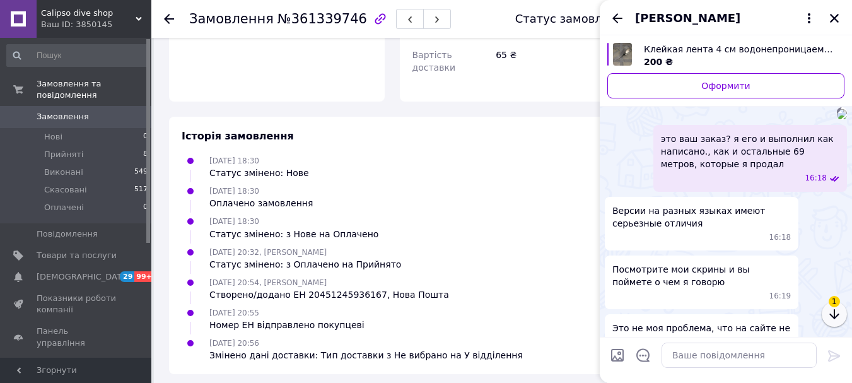
click at [840, 322] on button "button" at bounding box center [834, 313] width 25 height 25
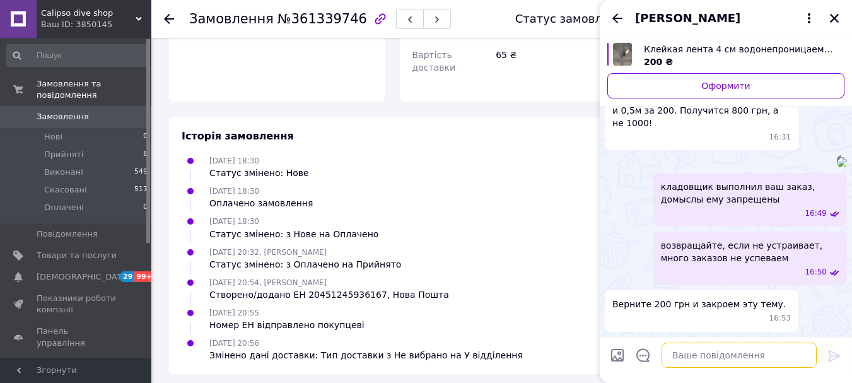
click at [683, 358] on textarea at bounding box center [739, 354] width 155 height 25
type textarea "карту давайте"
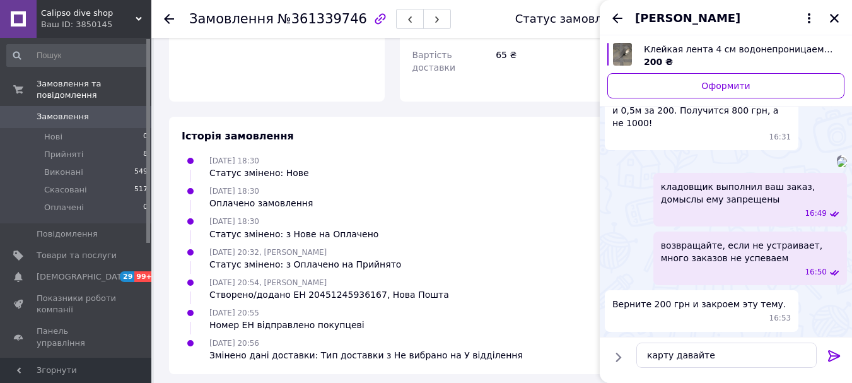
click at [833, 358] on icon at bounding box center [834, 355] width 15 height 15
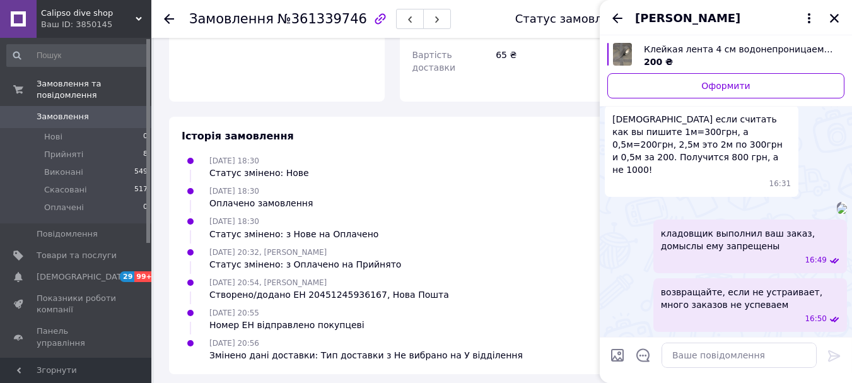
scroll to position [1962, 0]
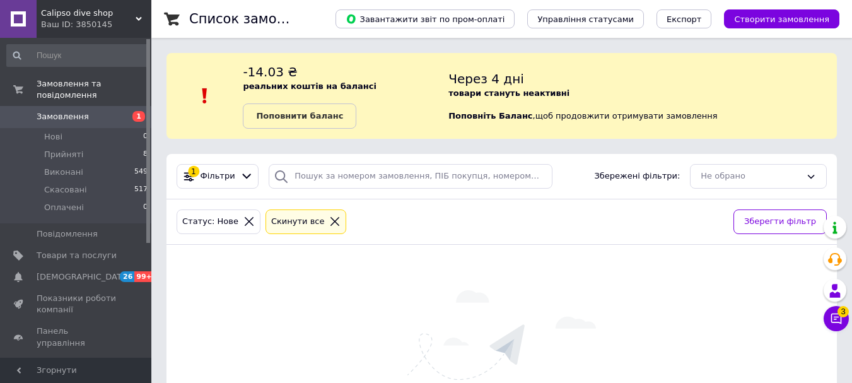
scroll to position [105, 0]
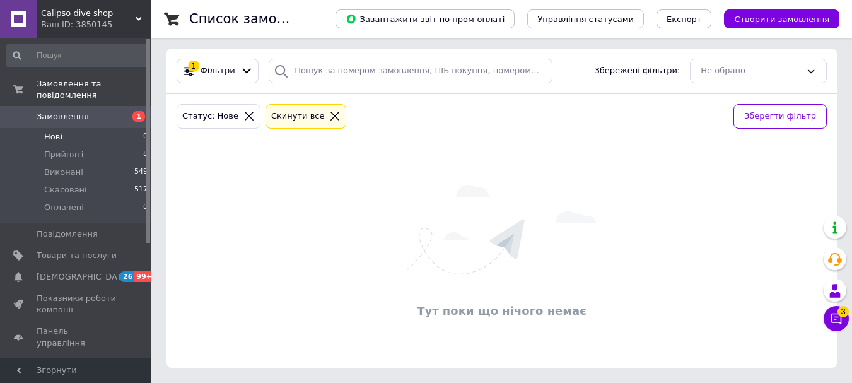
click at [833, 312] on icon at bounding box center [836, 318] width 13 height 13
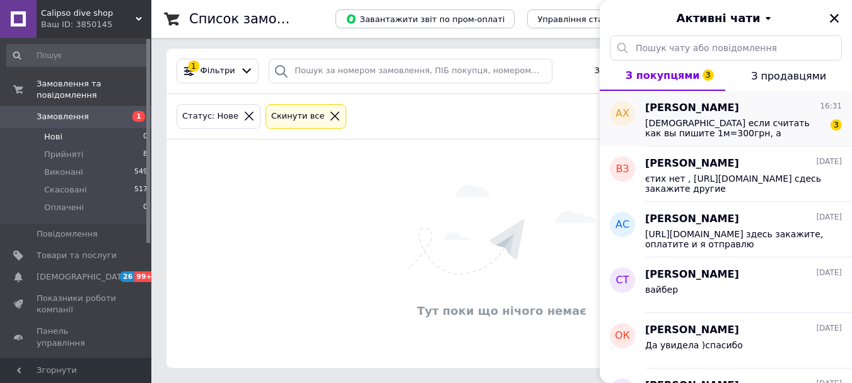
click at [725, 133] on span "Даже если считать как вы пишите 1м=300грн, а 0,5м=200грн, 2,5м это 2м по 300грн…" at bounding box center [734, 128] width 179 height 20
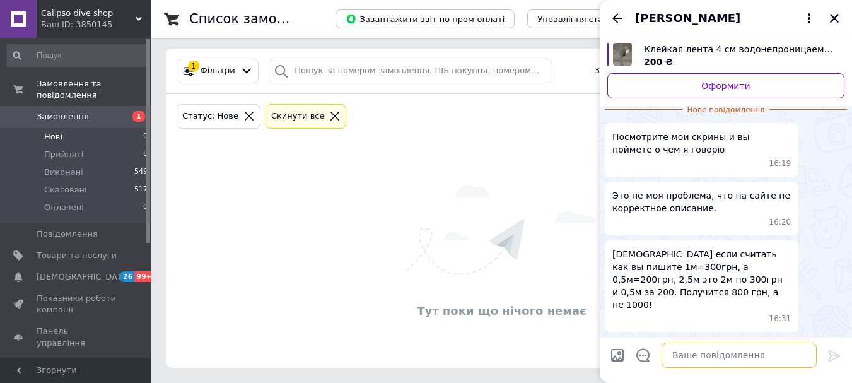
click at [688, 353] on textarea at bounding box center [739, 354] width 155 height 25
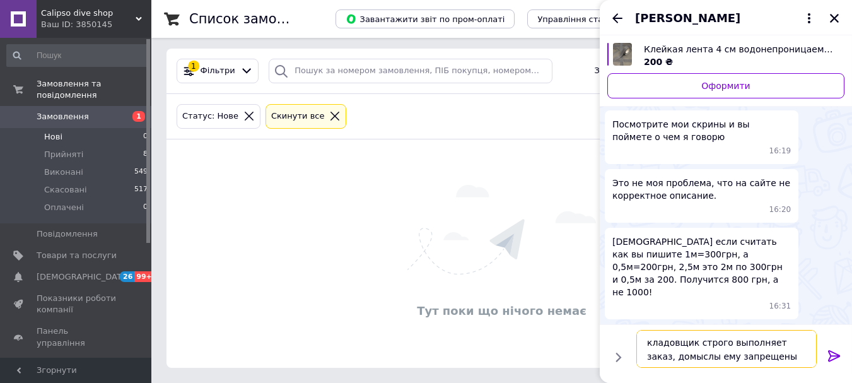
type textarea "кладовщик строго выполняет заказ, домыслы ему запрещены"
